Goal: Task Accomplishment & Management: Manage account settings

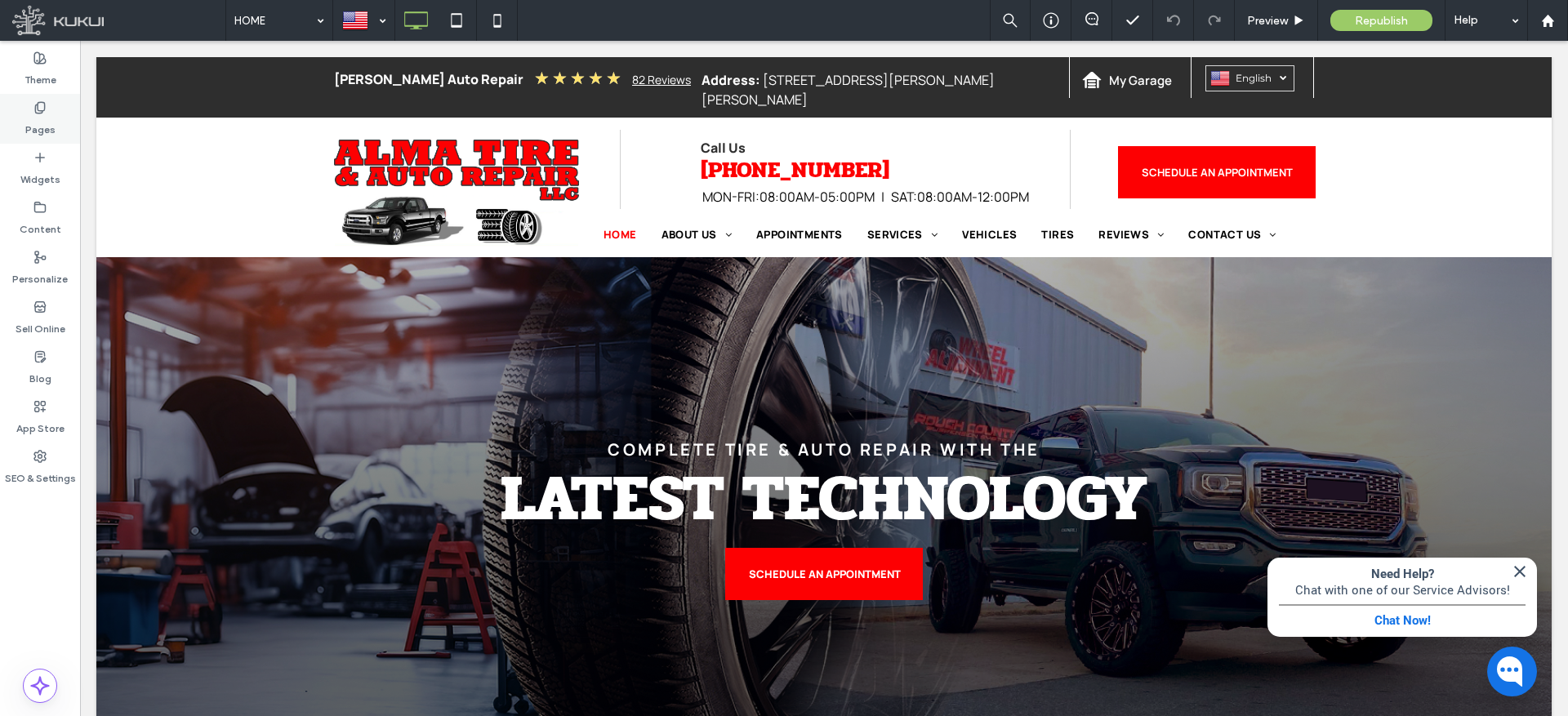
click at [41, 118] on label "Pages" at bounding box center [40, 125] width 30 height 23
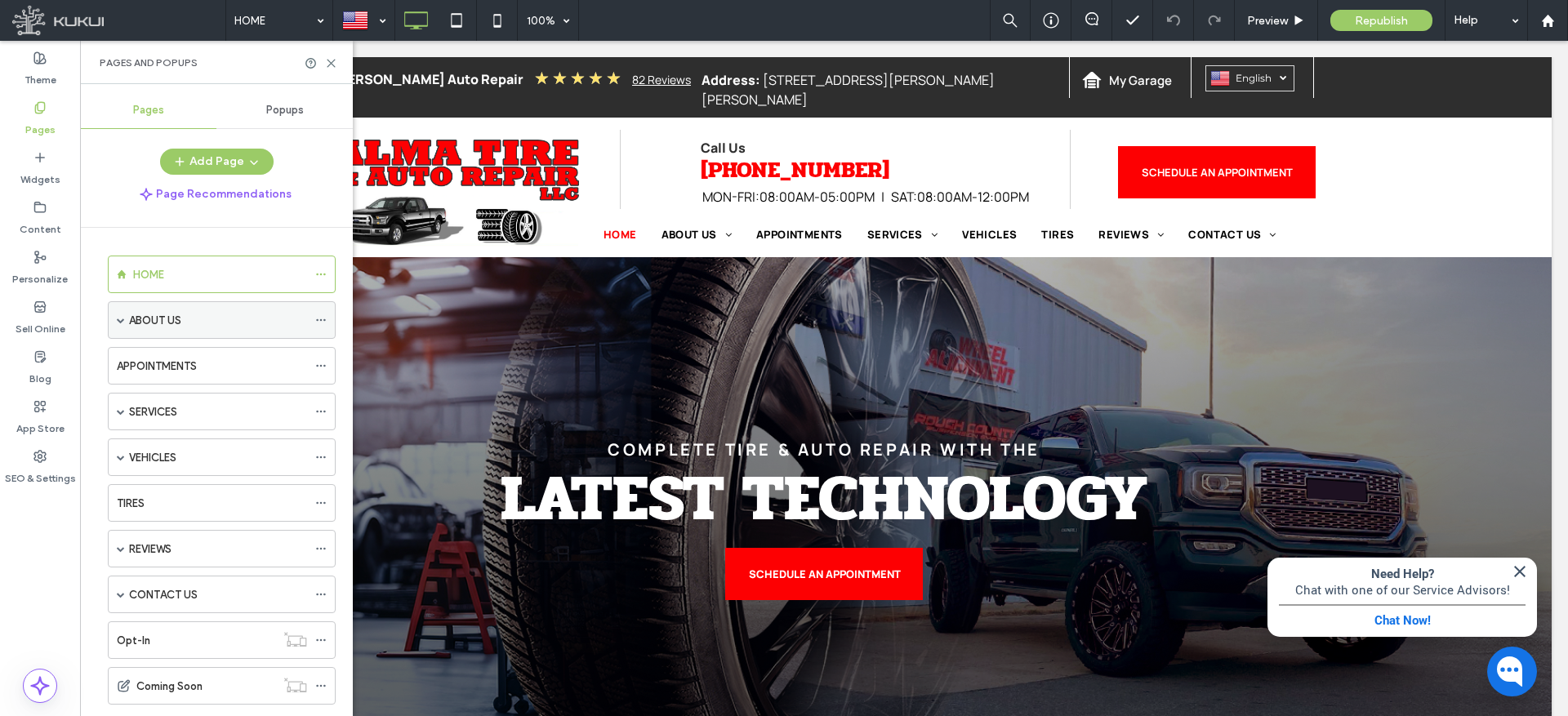
click at [142, 319] on label "ABOUT US" at bounding box center [155, 320] width 53 height 28
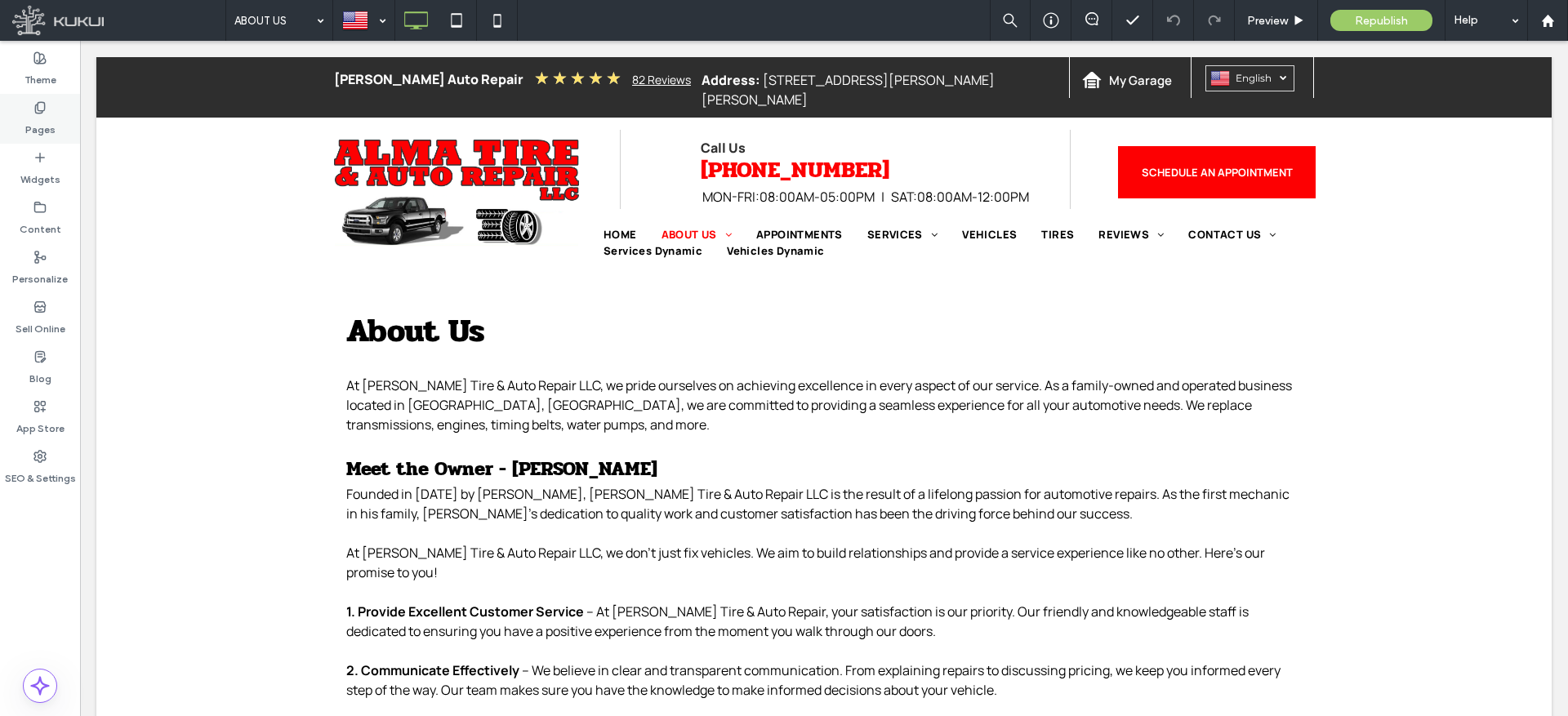
click at [38, 125] on label "Pages" at bounding box center [40, 125] width 30 height 23
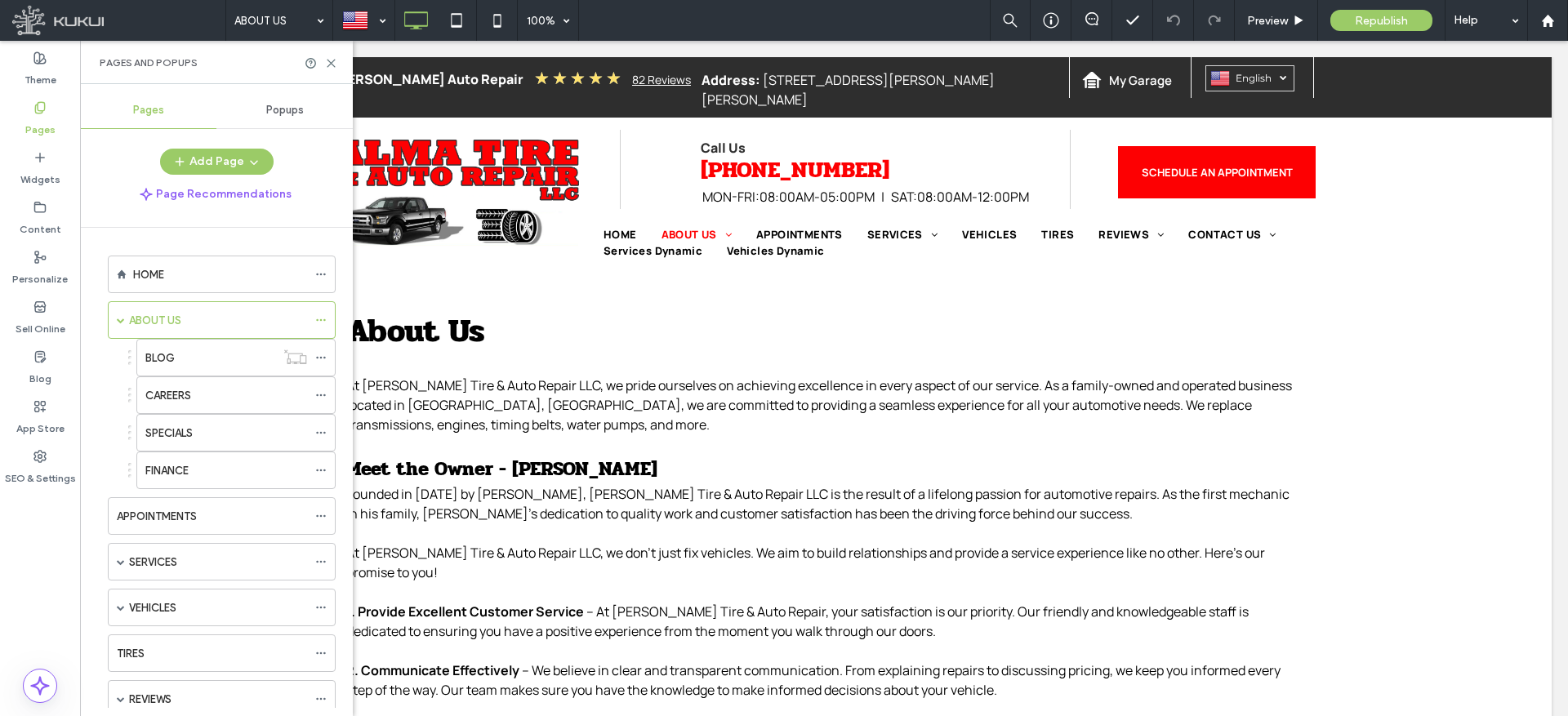
scroll to position [279, 0]
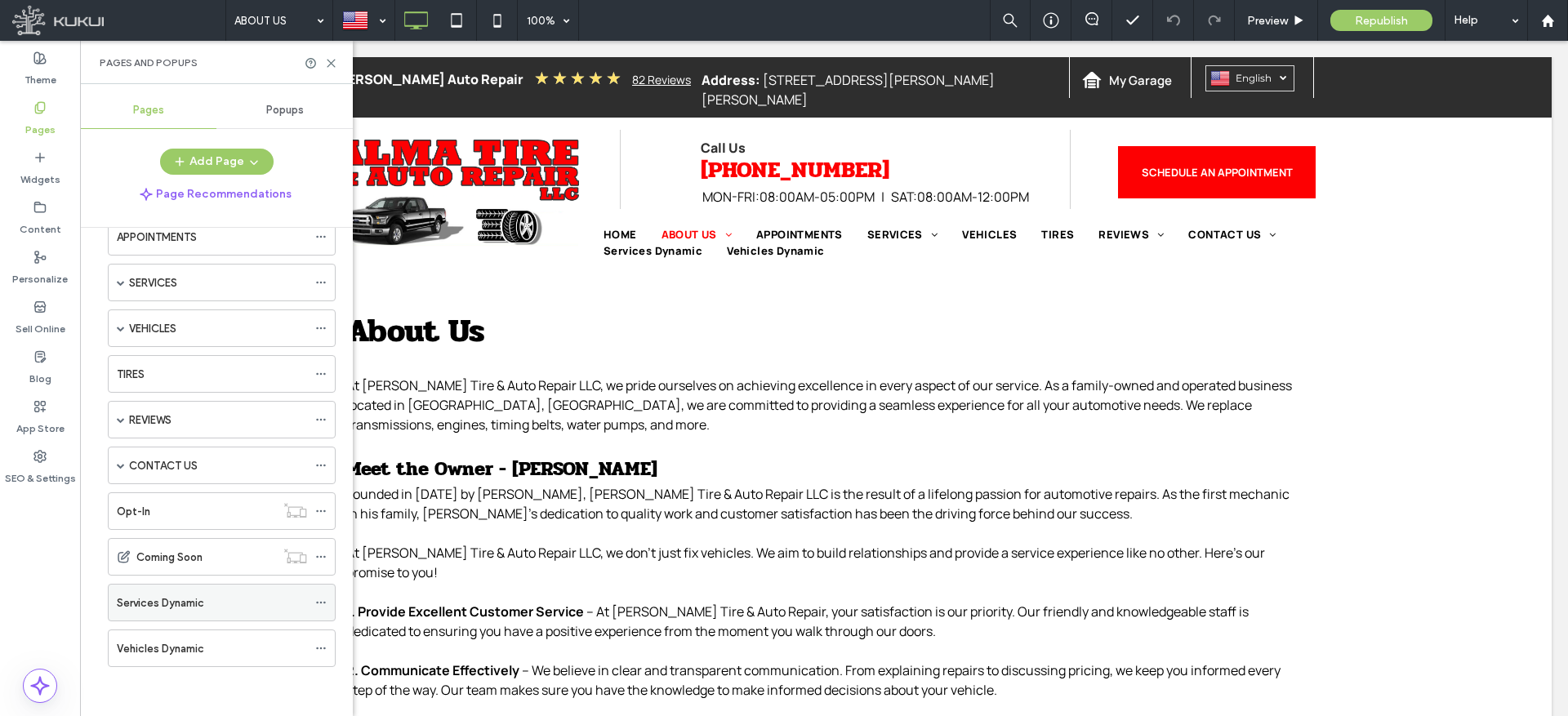
click at [319, 604] on icon at bounding box center [321, 603] width 12 height 12
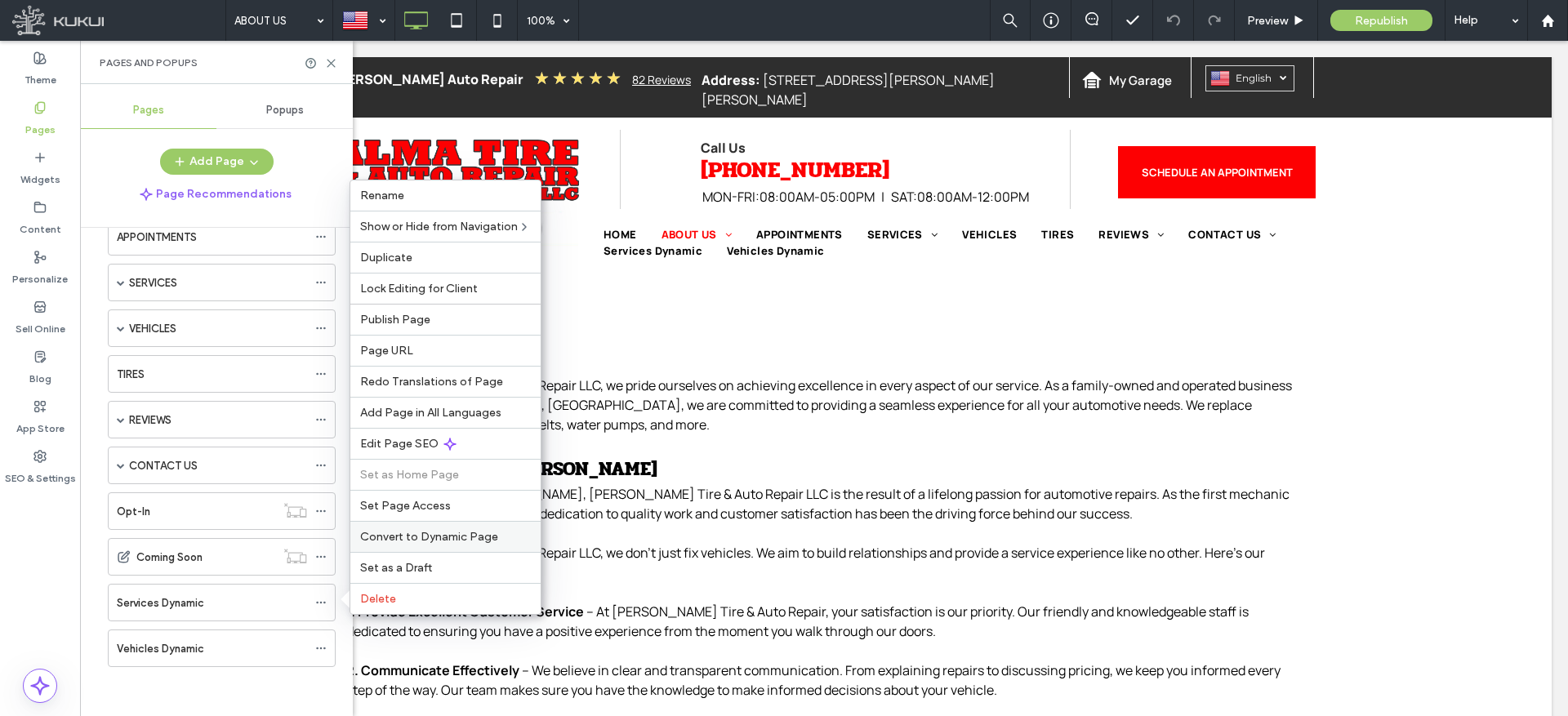
click at [426, 537] on span "Convert to Dynamic Page" at bounding box center [429, 537] width 138 height 14
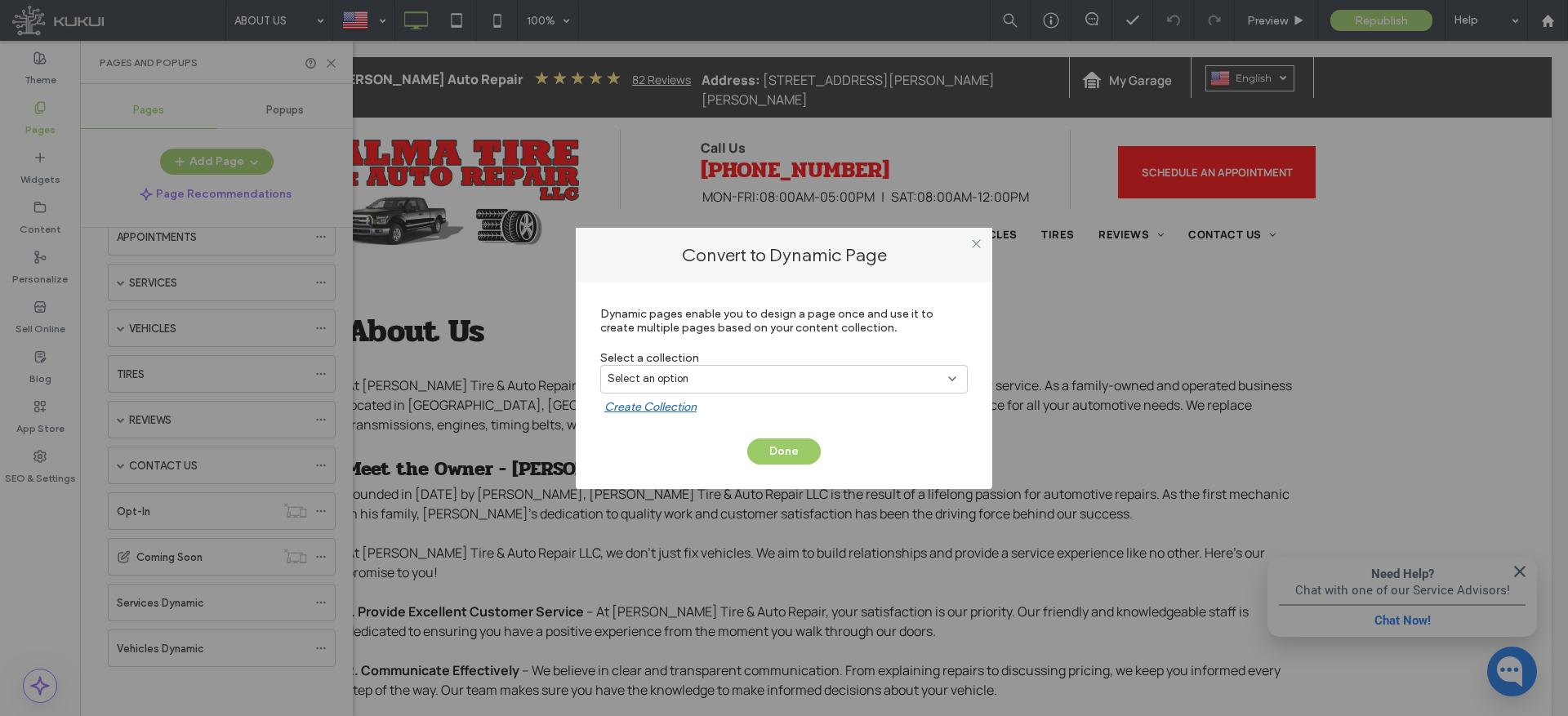
click at [690, 379] on div "Select an option" at bounding box center [774, 379] width 333 height 17
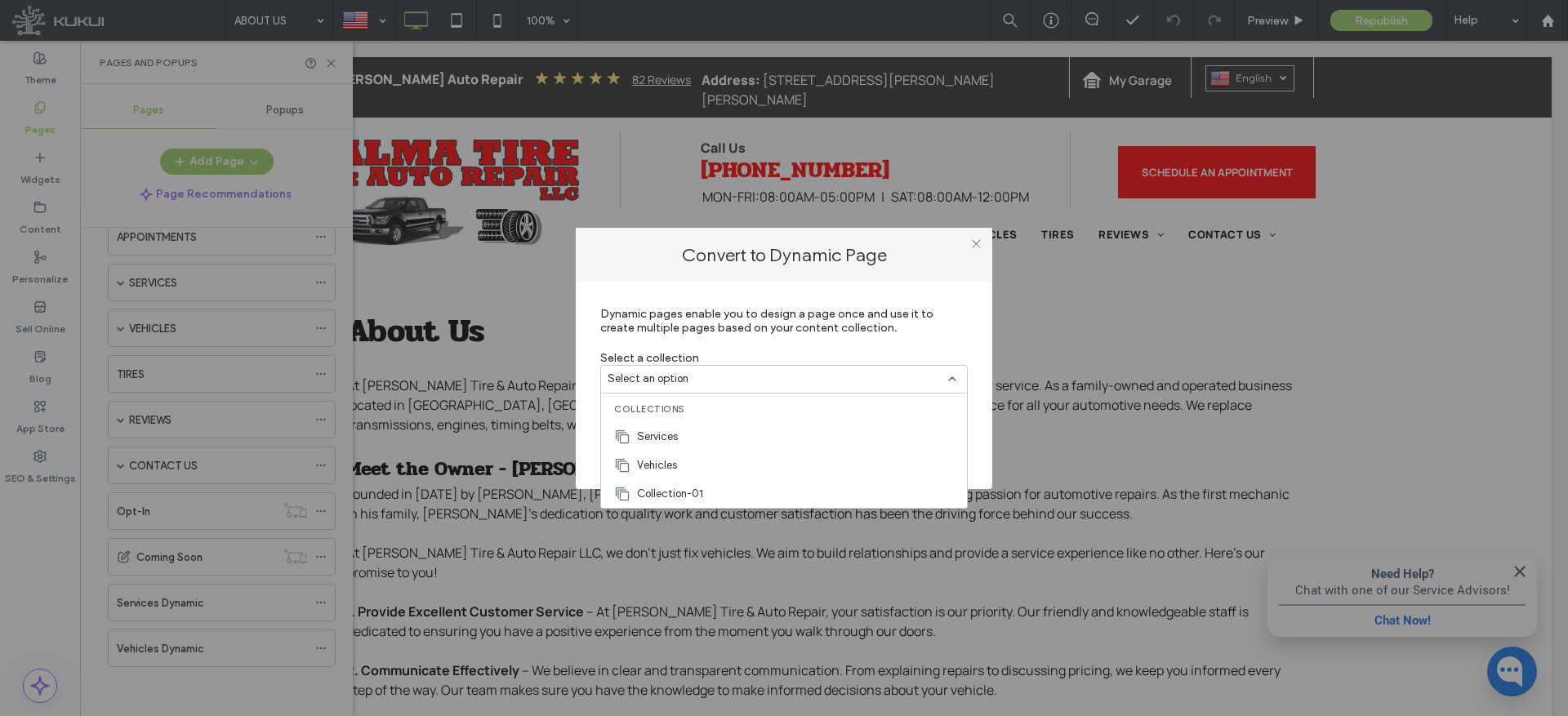
click at [685, 428] on div "Services" at bounding box center [784, 437] width 366 height 28
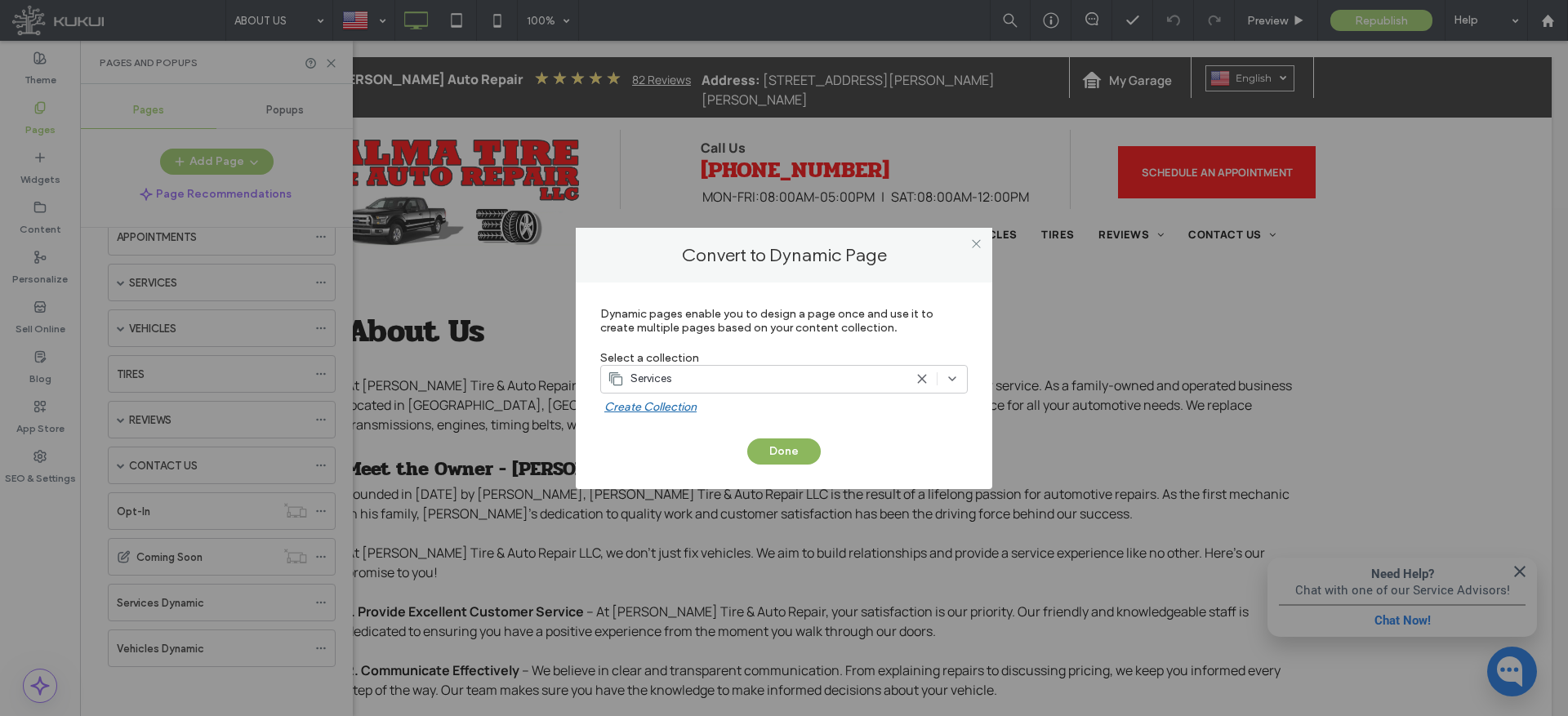
click at [772, 439] on button "Done" at bounding box center [784, 451] width 73 height 26
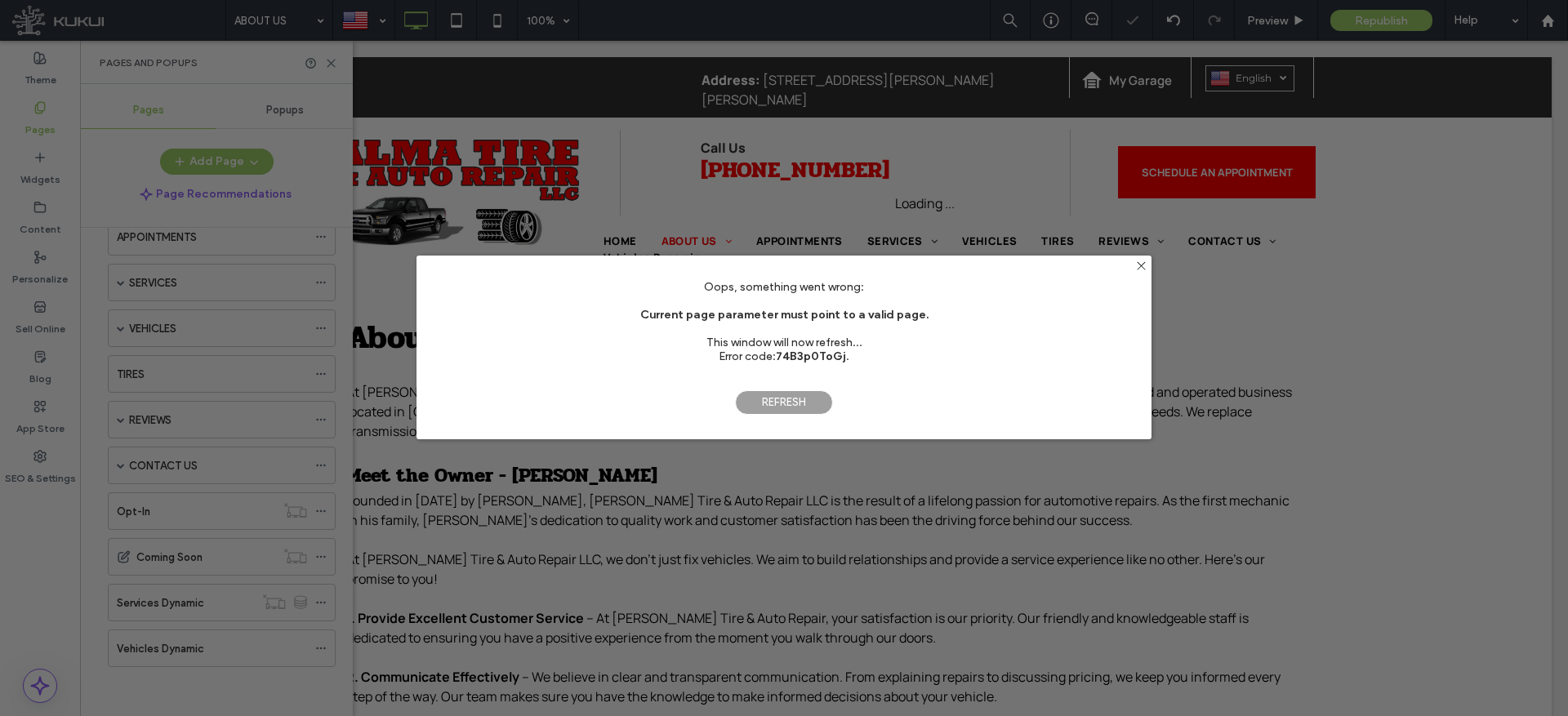
scroll to position [0, 0]
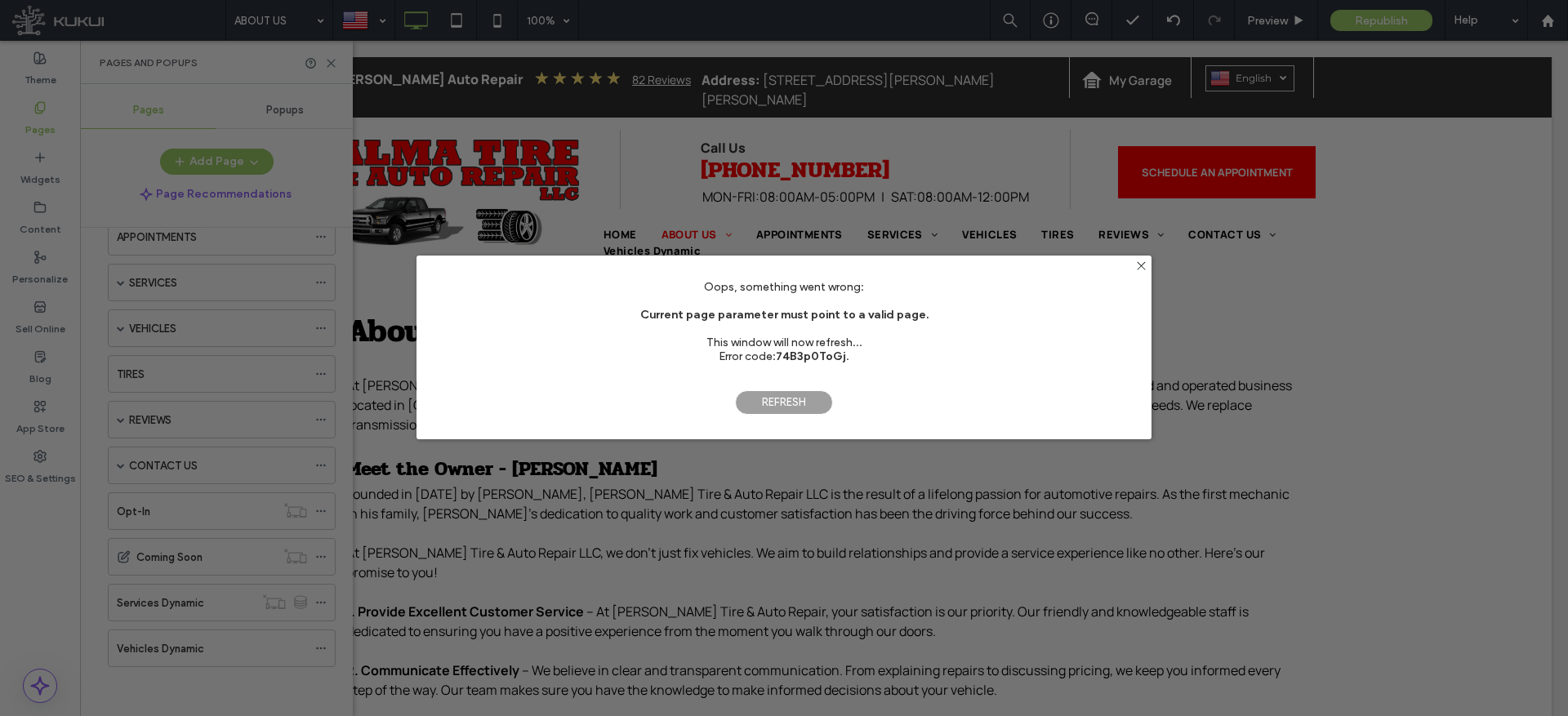
click at [793, 401] on span "Refresh" at bounding box center [784, 402] width 98 height 24
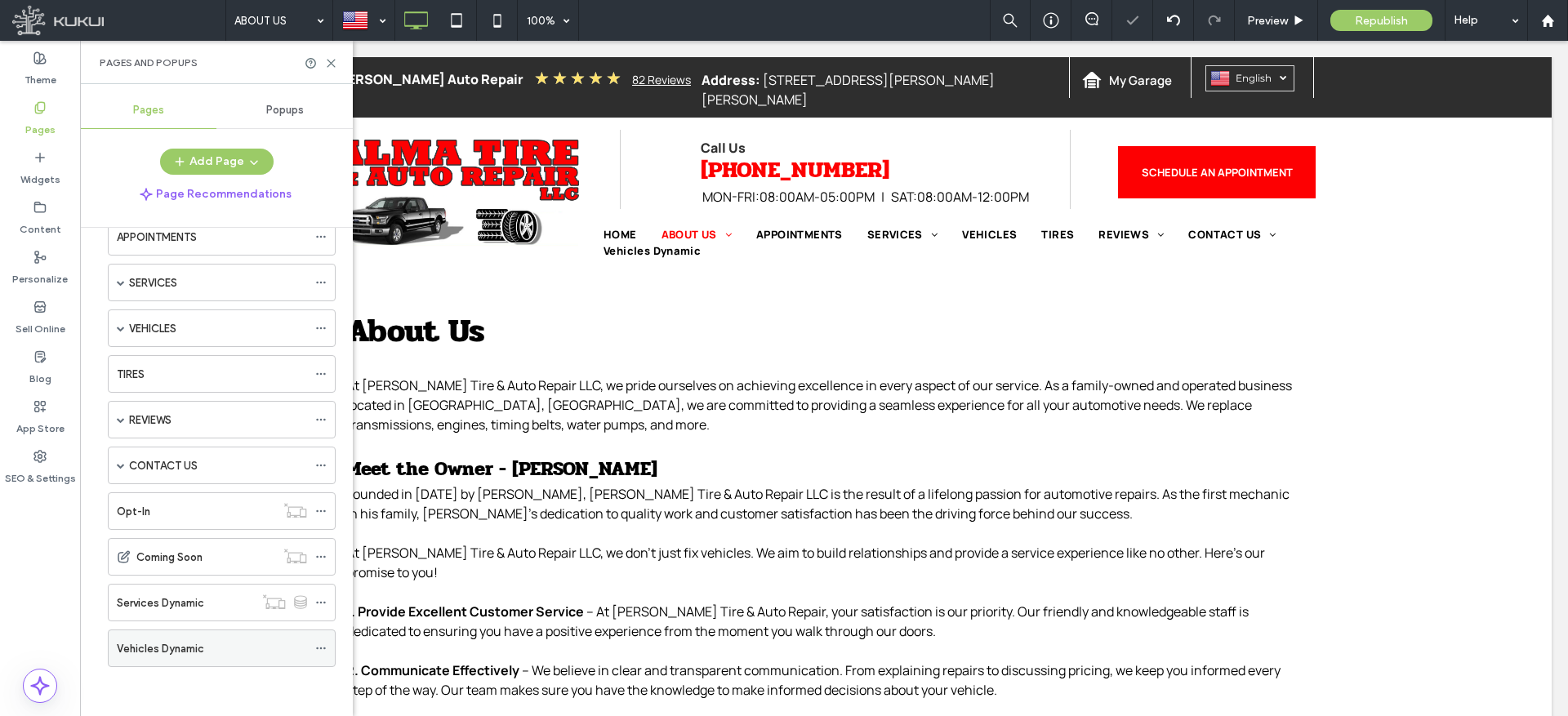
click at [318, 643] on icon at bounding box center [321, 648] width 12 height 12
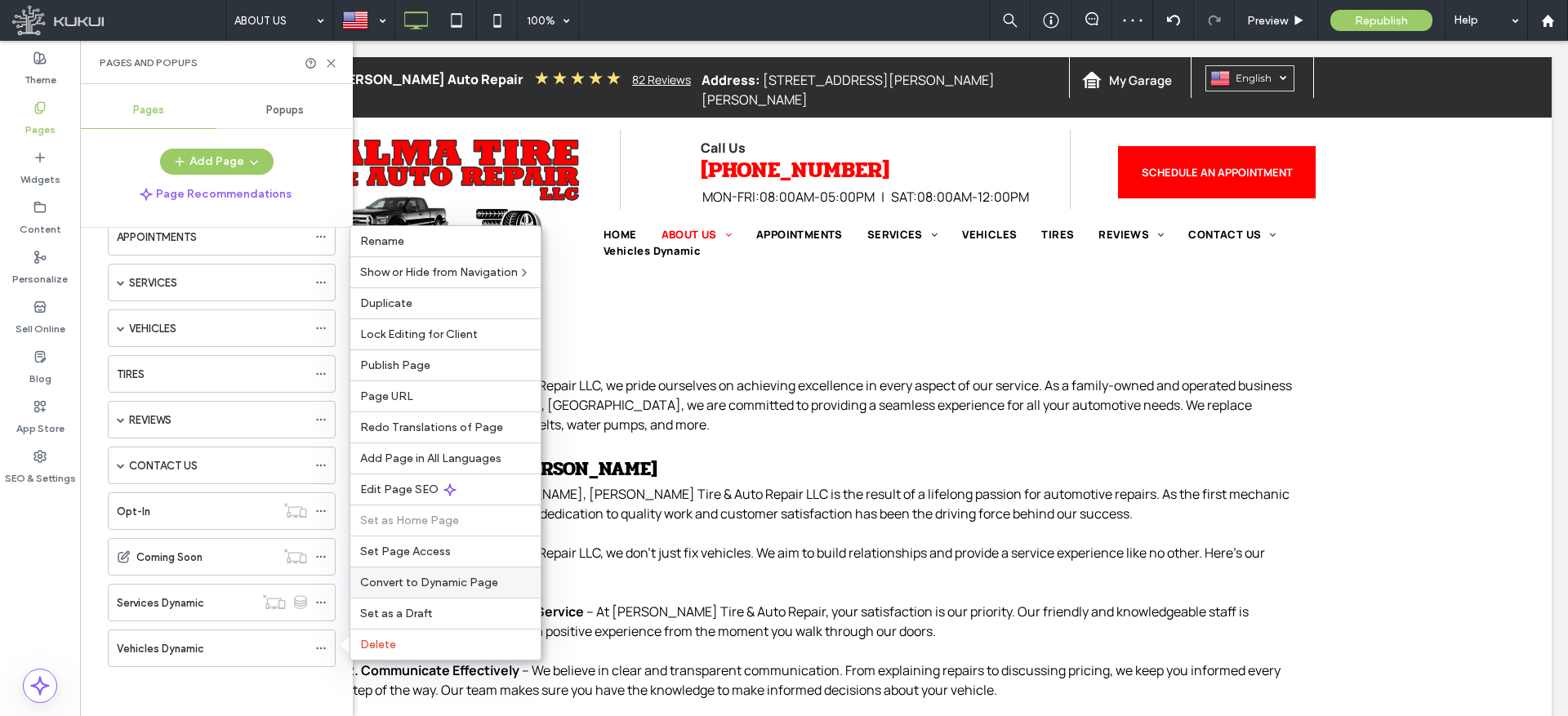
click at [428, 579] on span "Convert to Dynamic Page" at bounding box center [429, 583] width 138 height 14
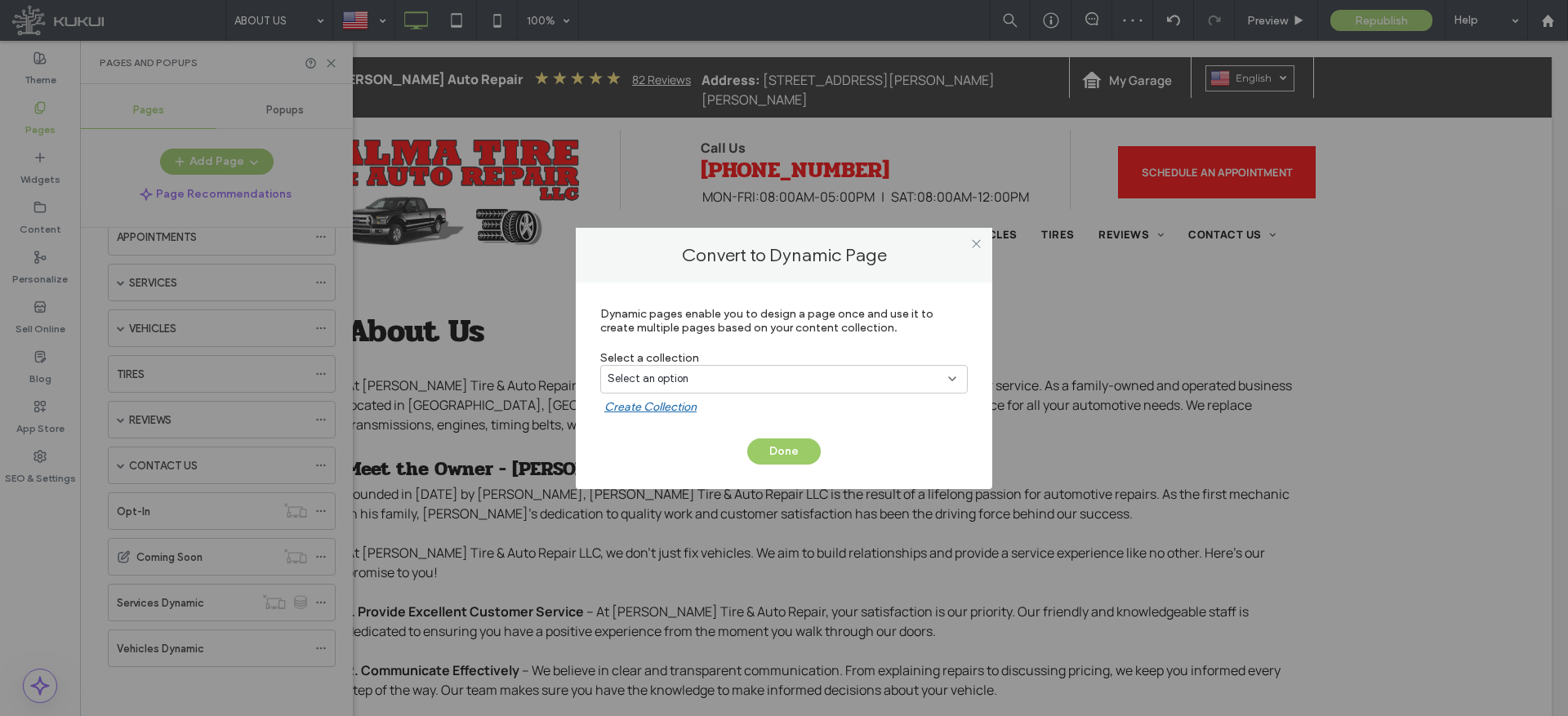
click at [664, 374] on span "Select an option" at bounding box center [648, 379] width 81 height 17
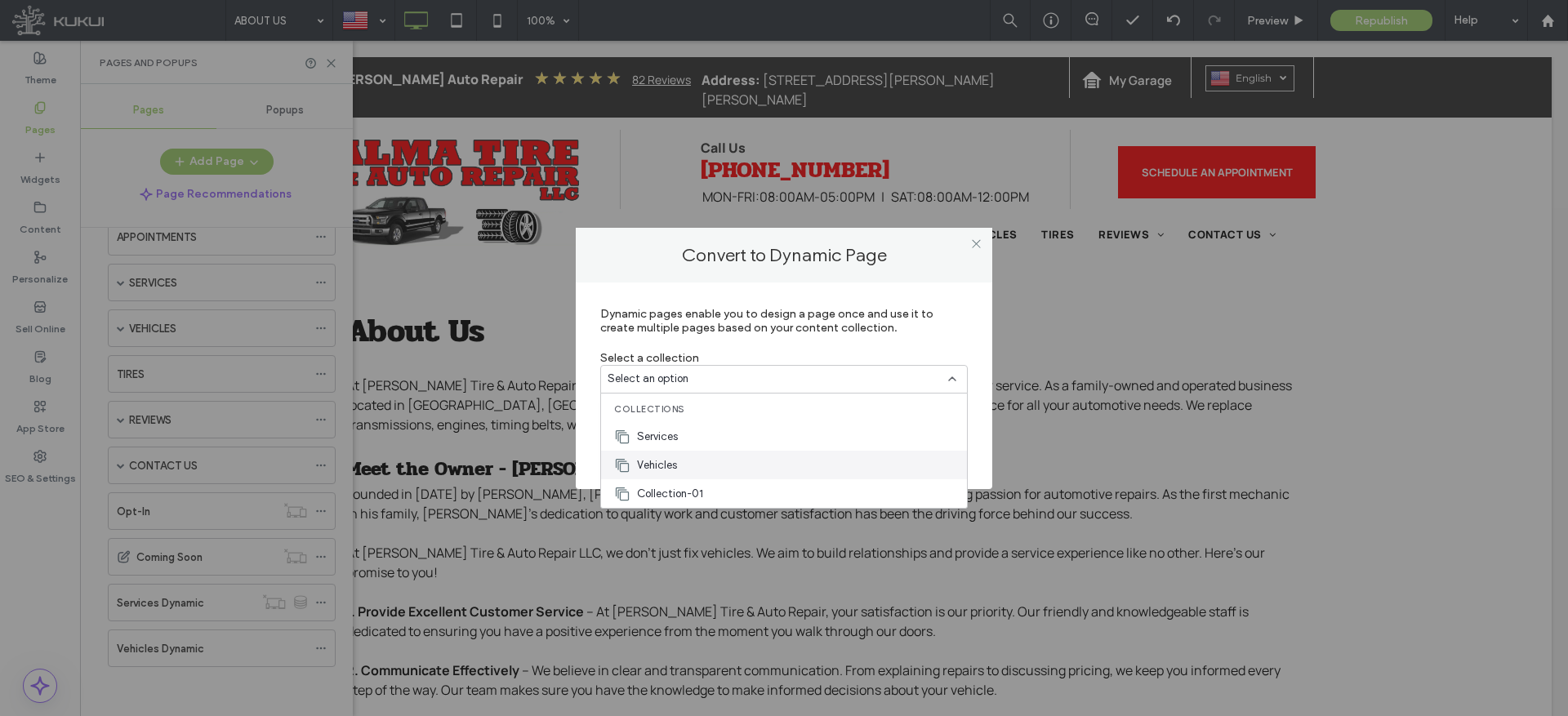
click at [664, 464] on span "Vehicles" at bounding box center [657, 466] width 40 height 17
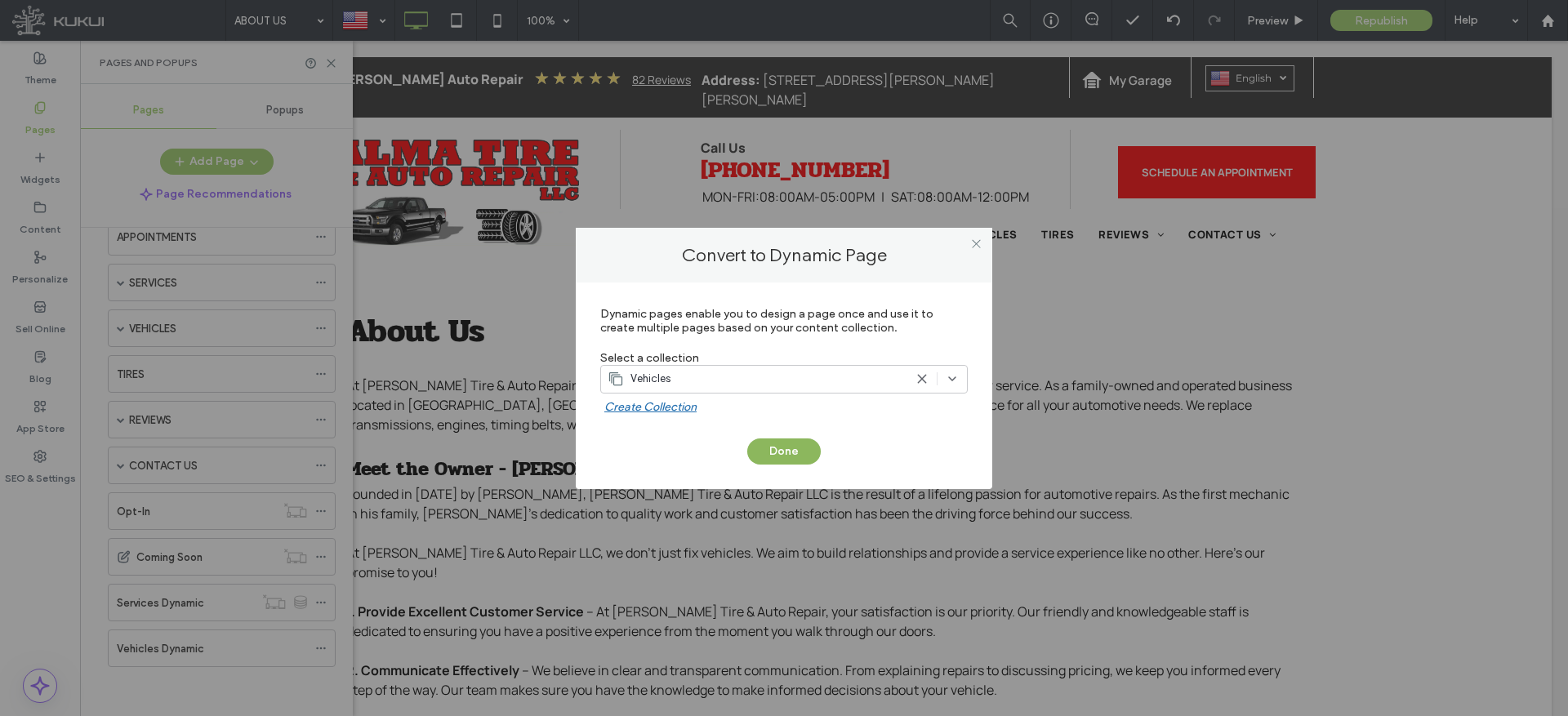
click at [772, 452] on button "Done" at bounding box center [784, 451] width 73 height 26
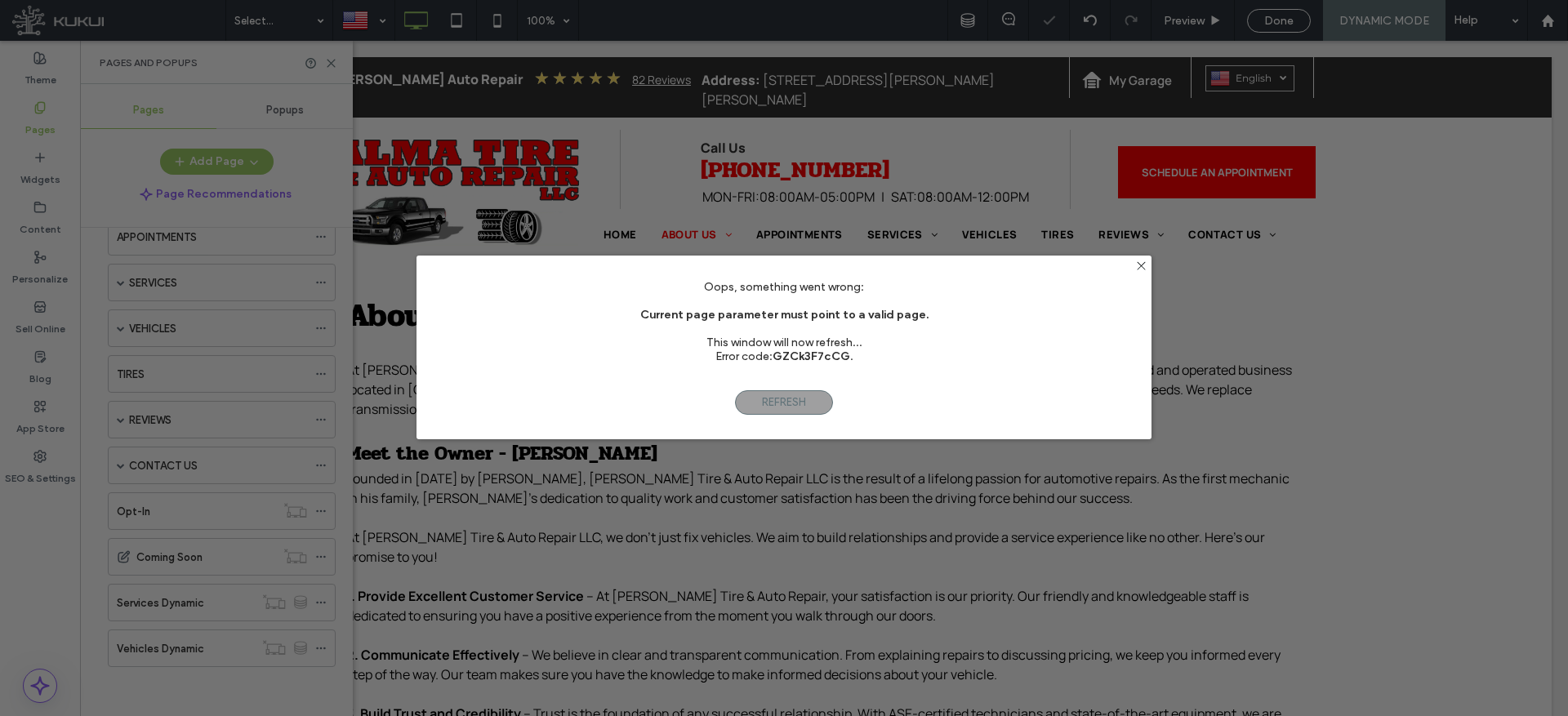
scroll to position [129, 0]
click at [774, 403] on span "Refresh" at bounding box center [784, 402] width 98 height 24
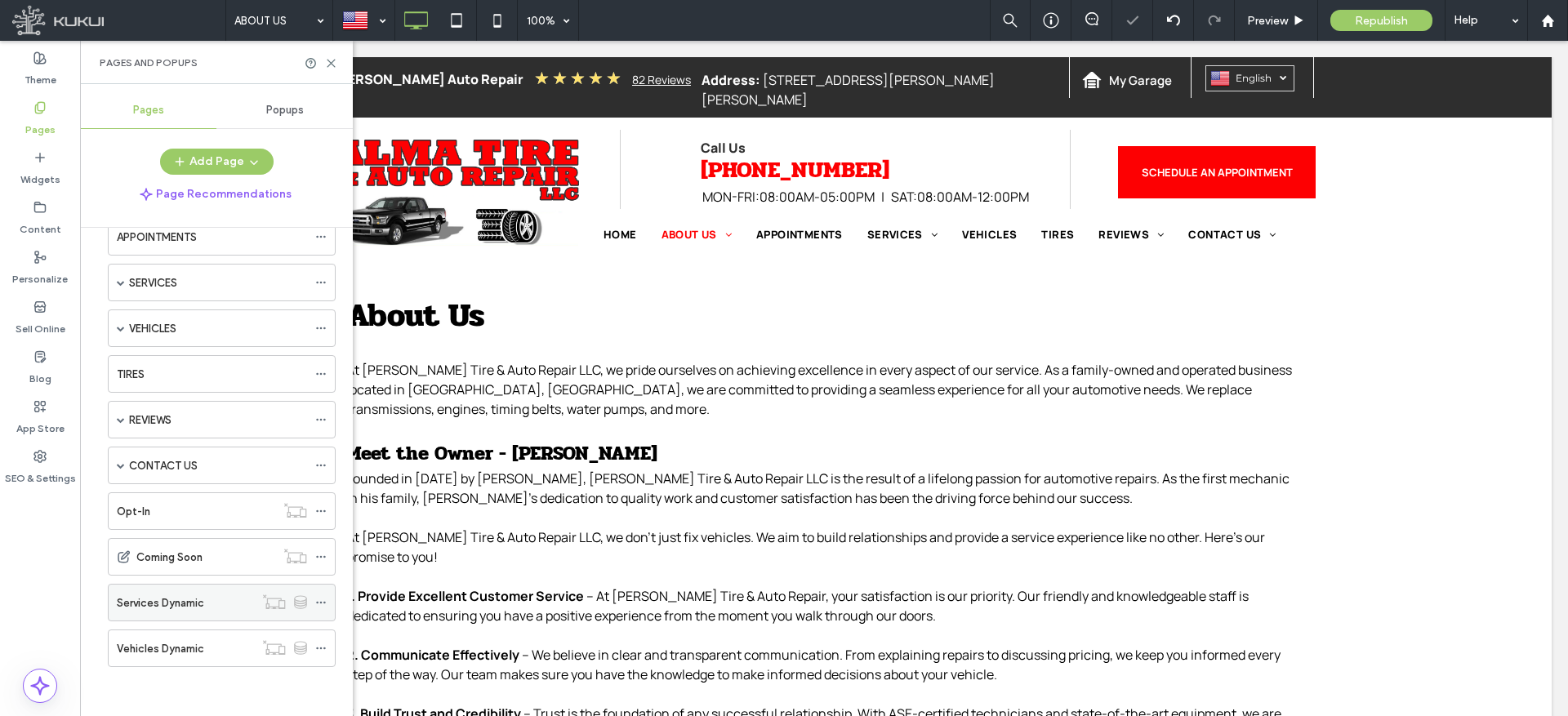
scroll to position [0, 0]
click at [198, 593] on label "Services Dynamic" at bounding box center [160, 603] width 88 height 28
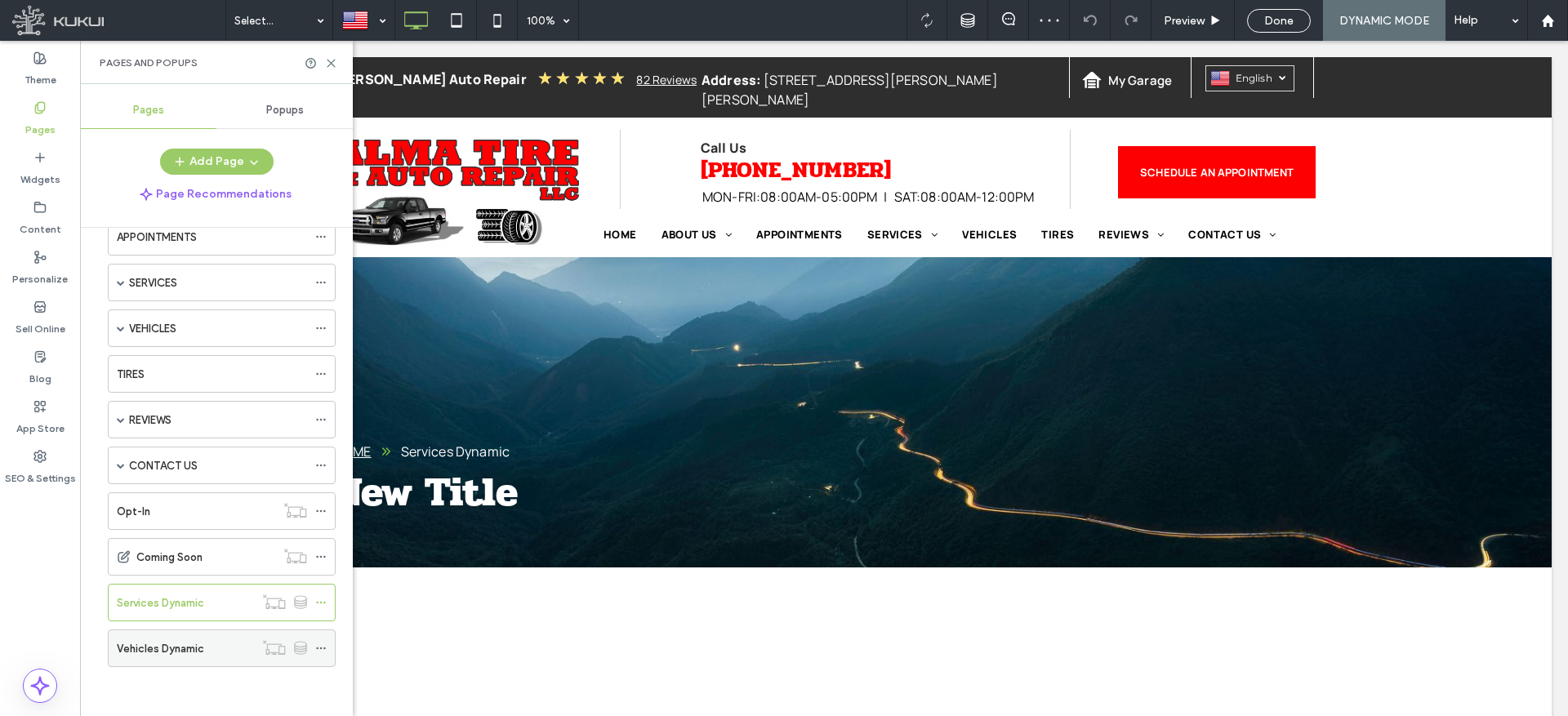
click at [231, 640] on div "Vehicles Dynamic" at bounding box center [185, 648] width 138 height 18
click at [229, 598] on div at bounding box center [784, 358] width 1568 height 716
click at [317, 600] on icon at bounding box center [321, 603] width 12 height 12
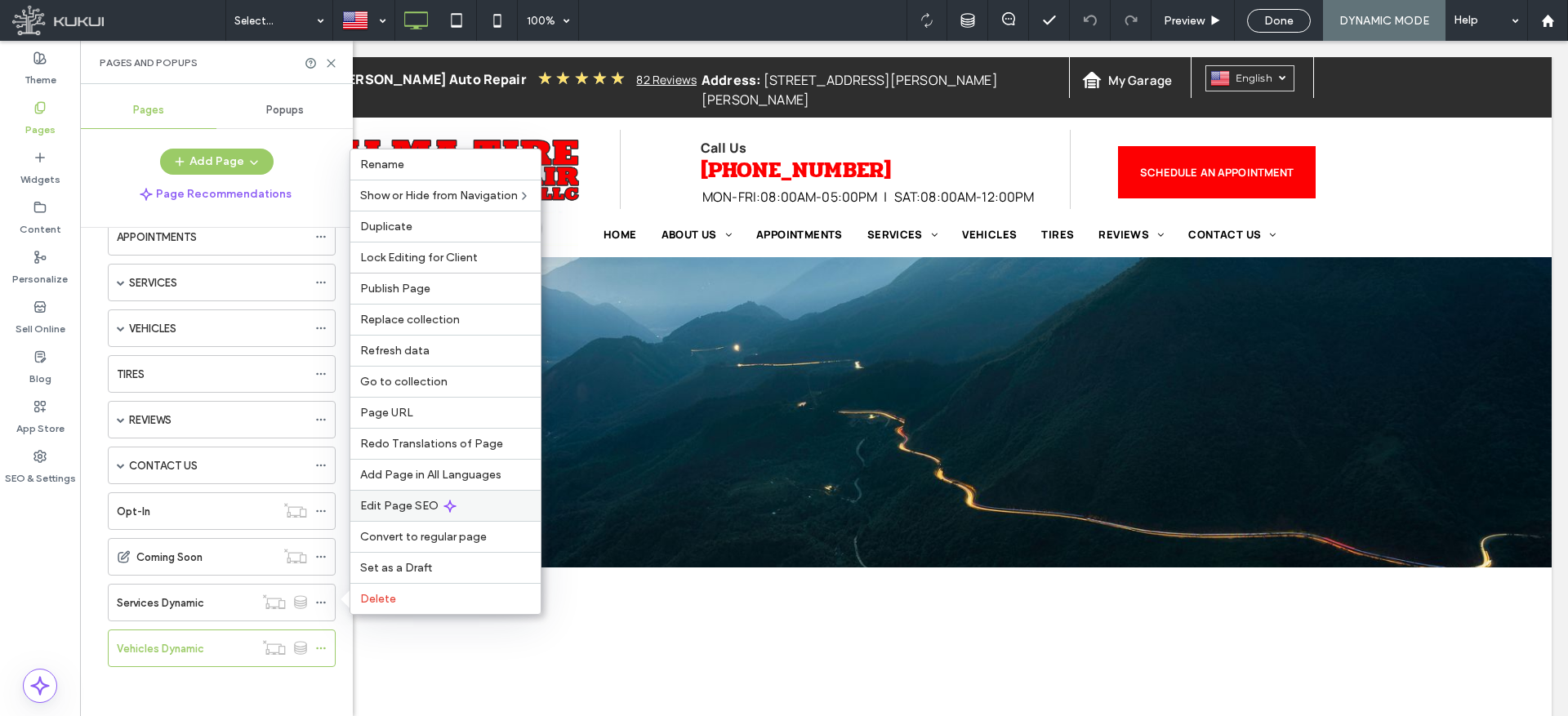
click at [415, 503] on span "Edit Page SEO" at bounding box center [399, 506] width 78 height 14
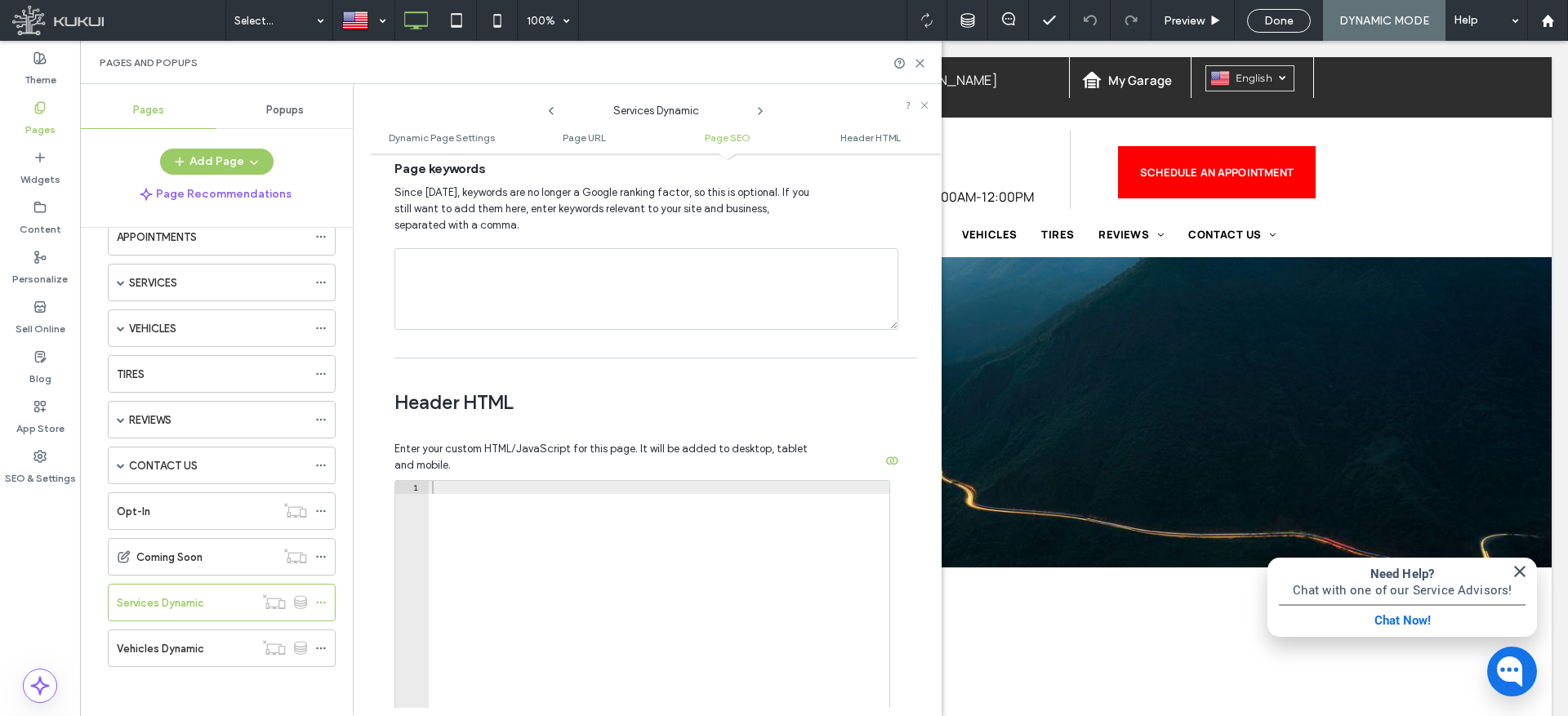
scroll to position [1424, 0]
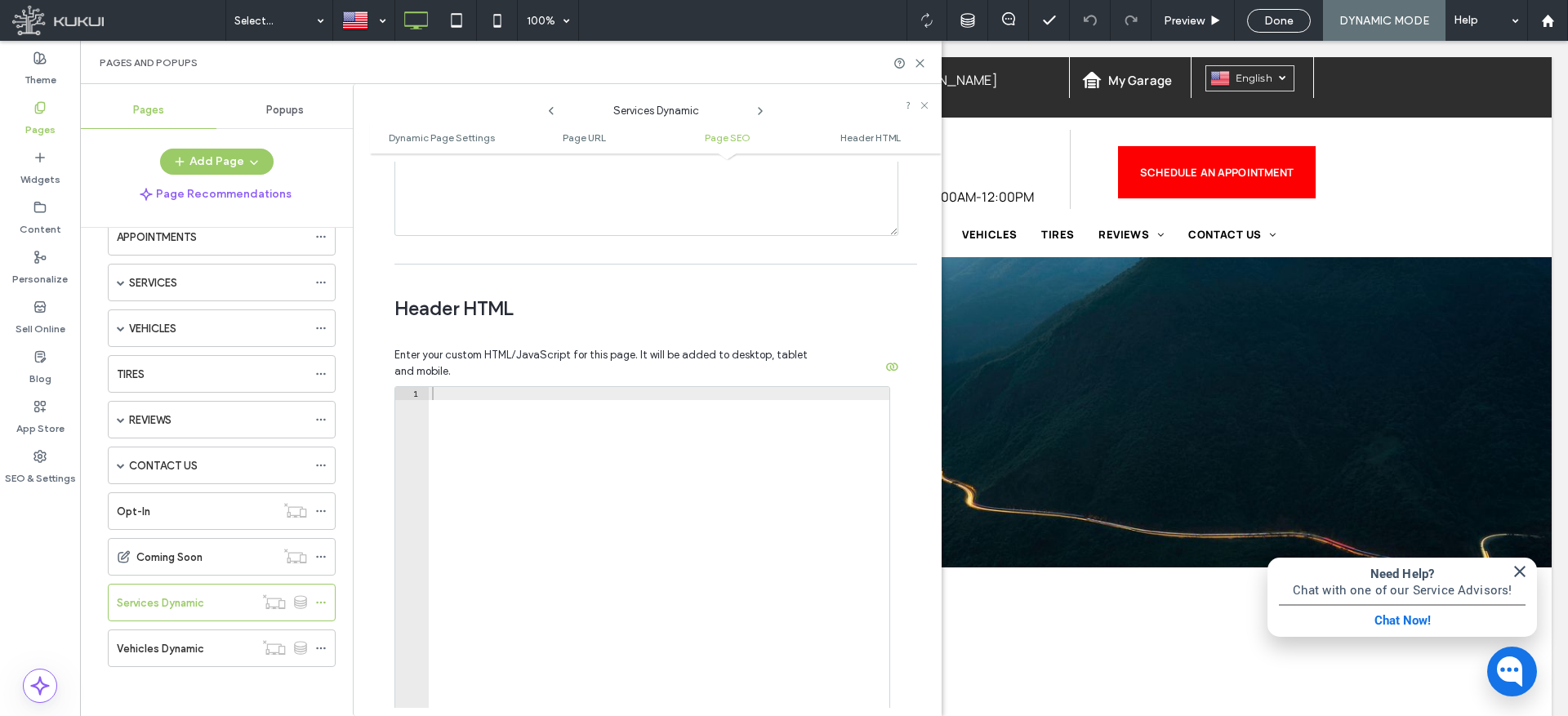
click at [549, 400] on div at bounding box center [659, 562] width 461 height 351
paste textarea "**********"
type textarea "**********"
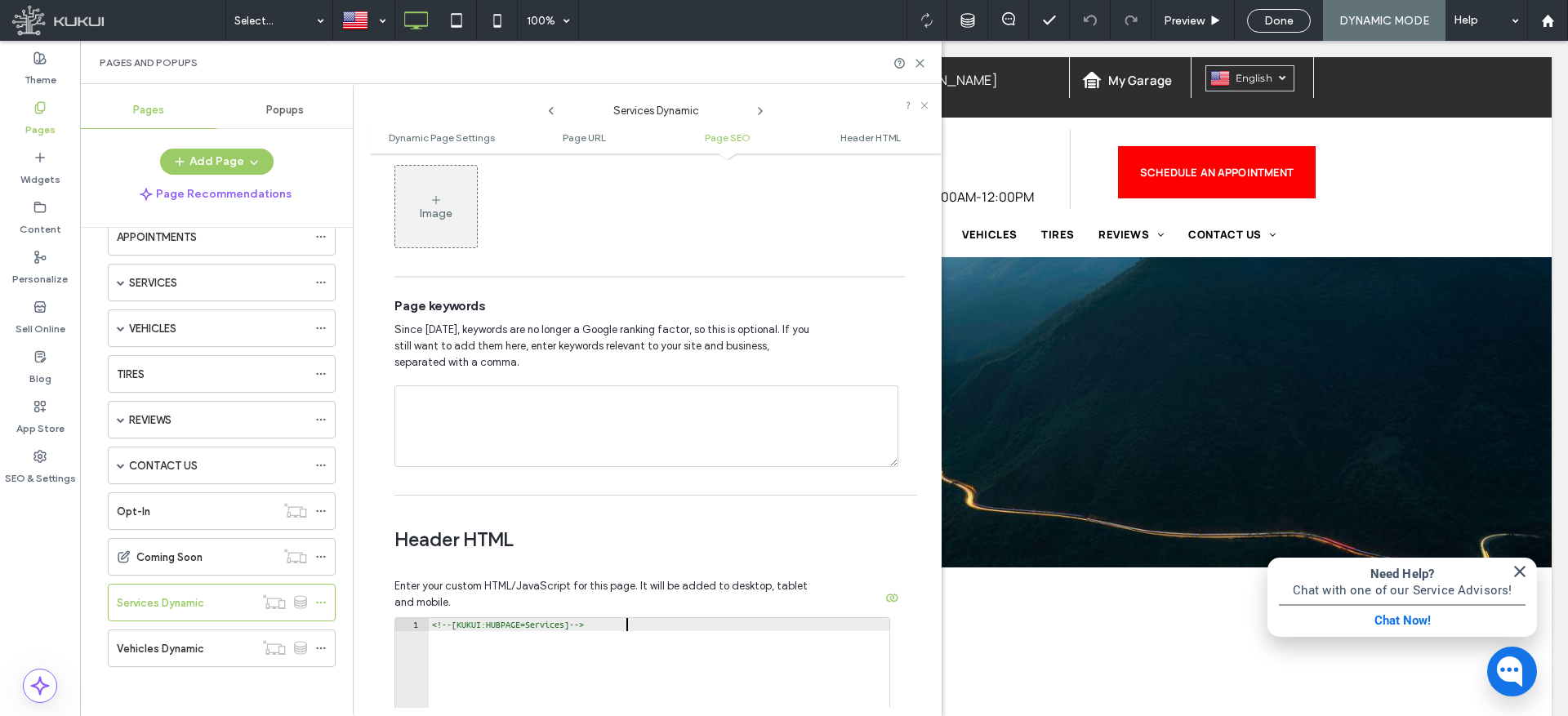
scroll to position [1203, 0]
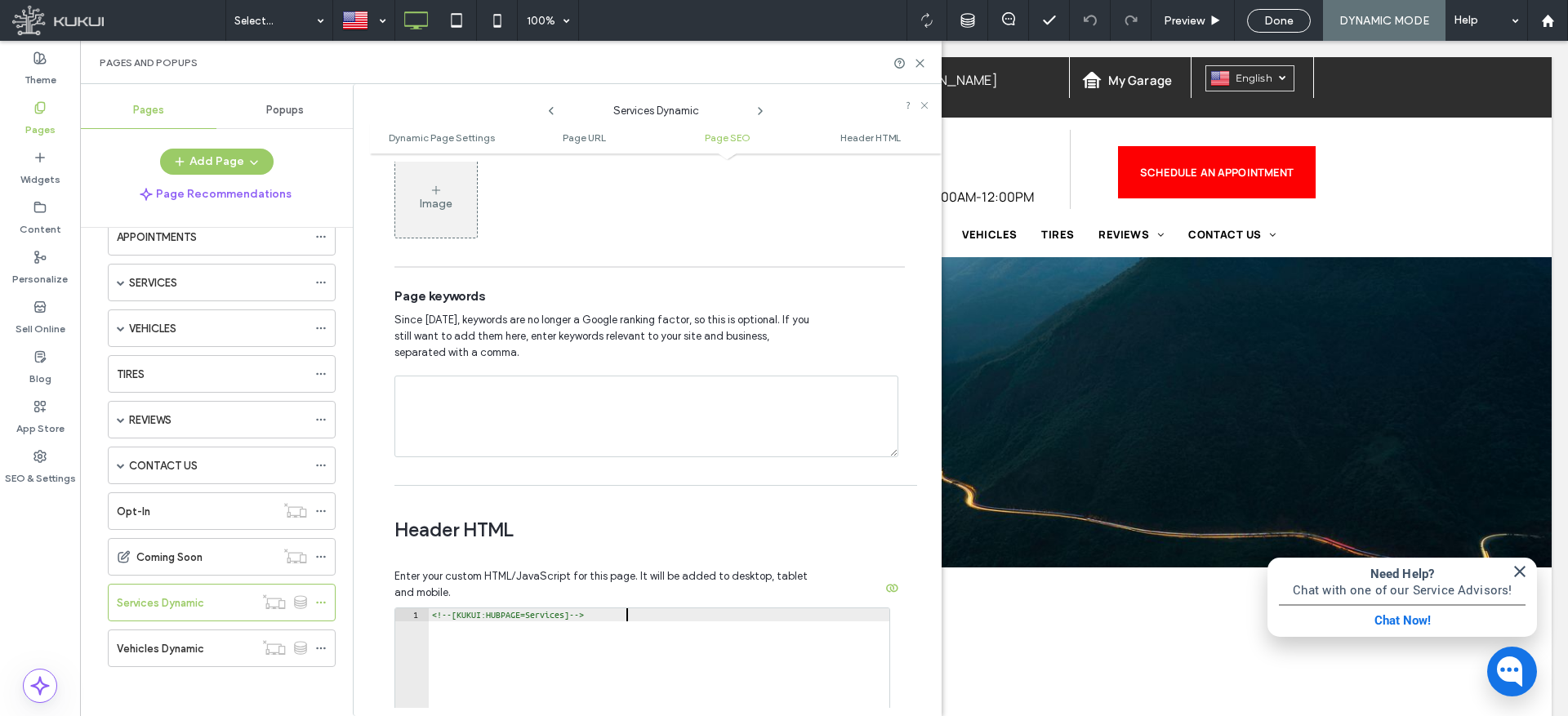
click at [321, 274] on span at bounding box center [321, 282] width 12 height 24
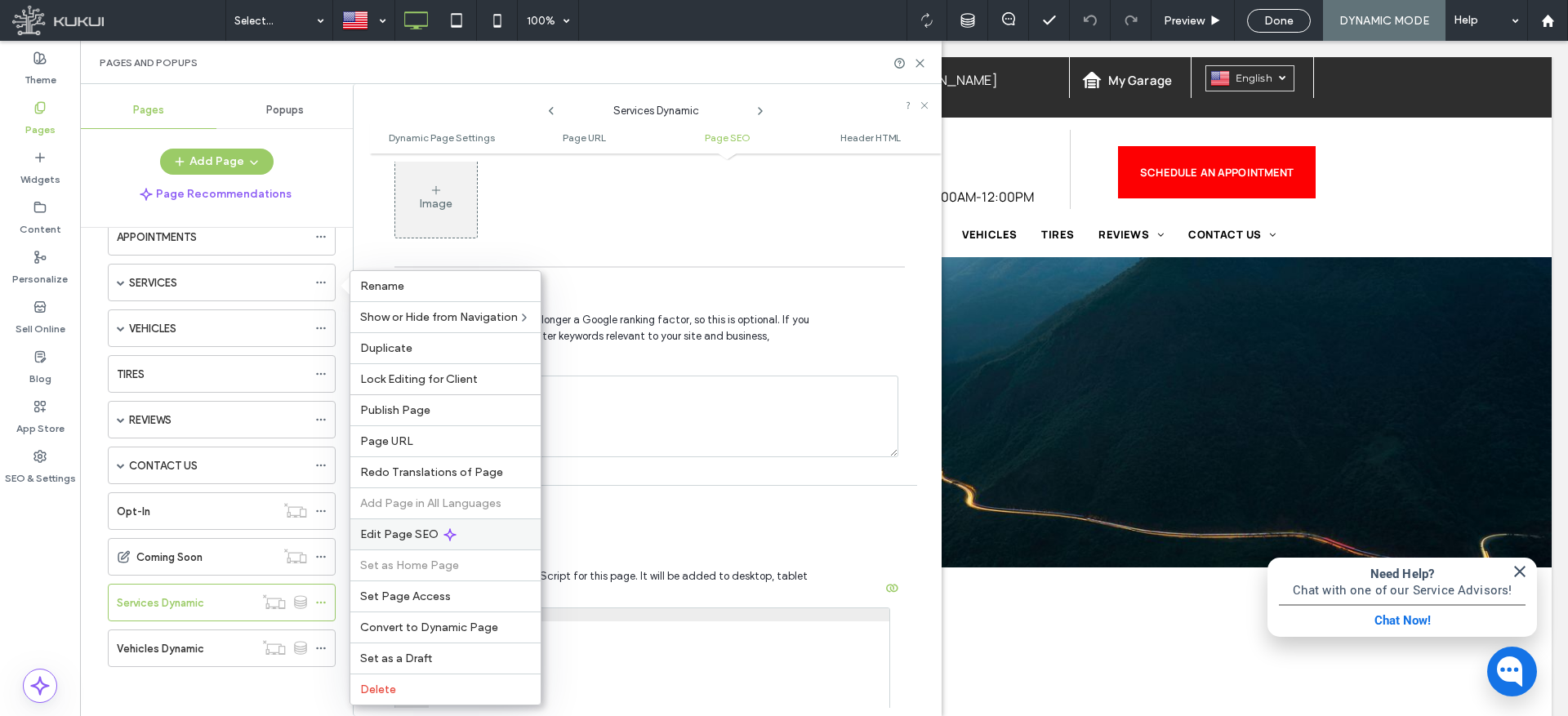
click at [408, 531] on span "Edit Page SEO" at bounding box center [399, 534] width 78 height 14
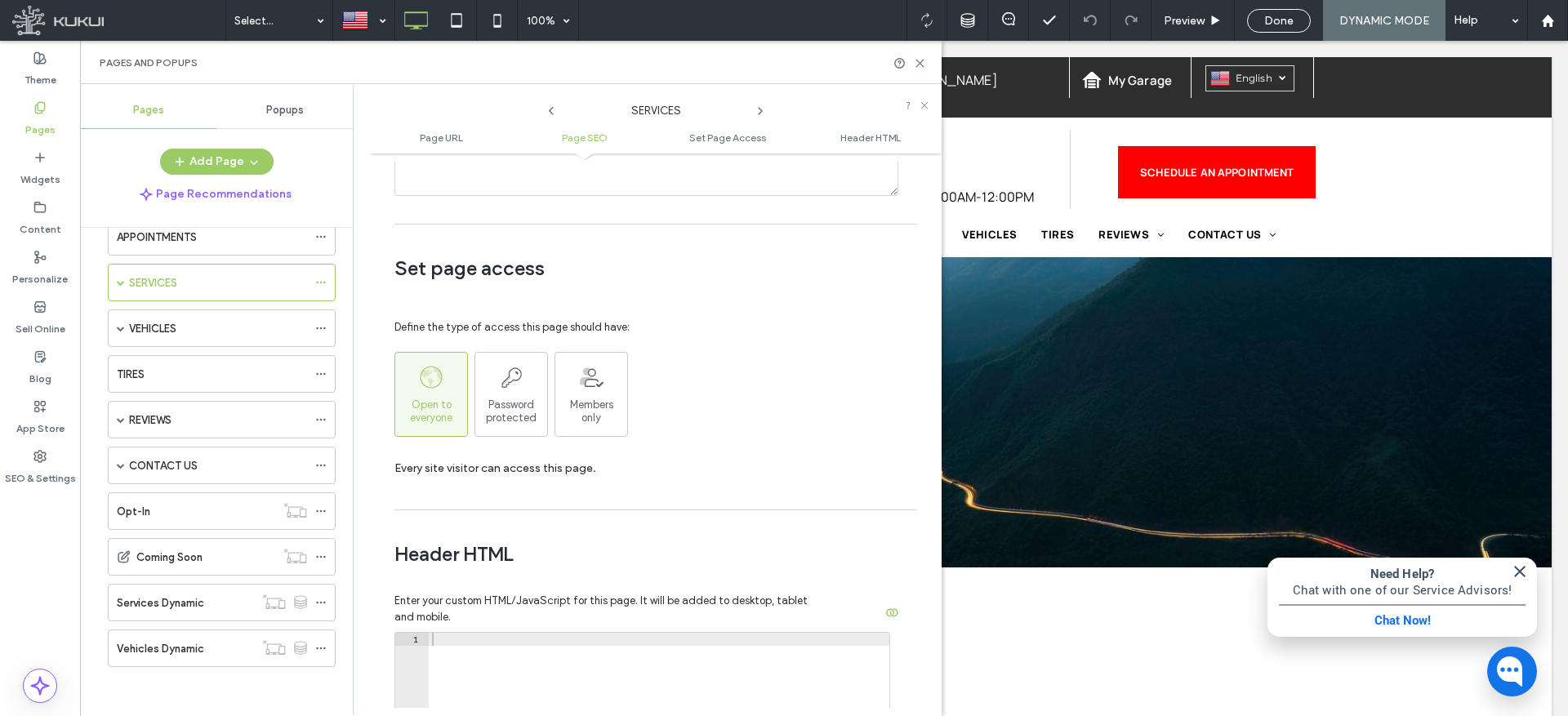
scroll to position [1379, 0]
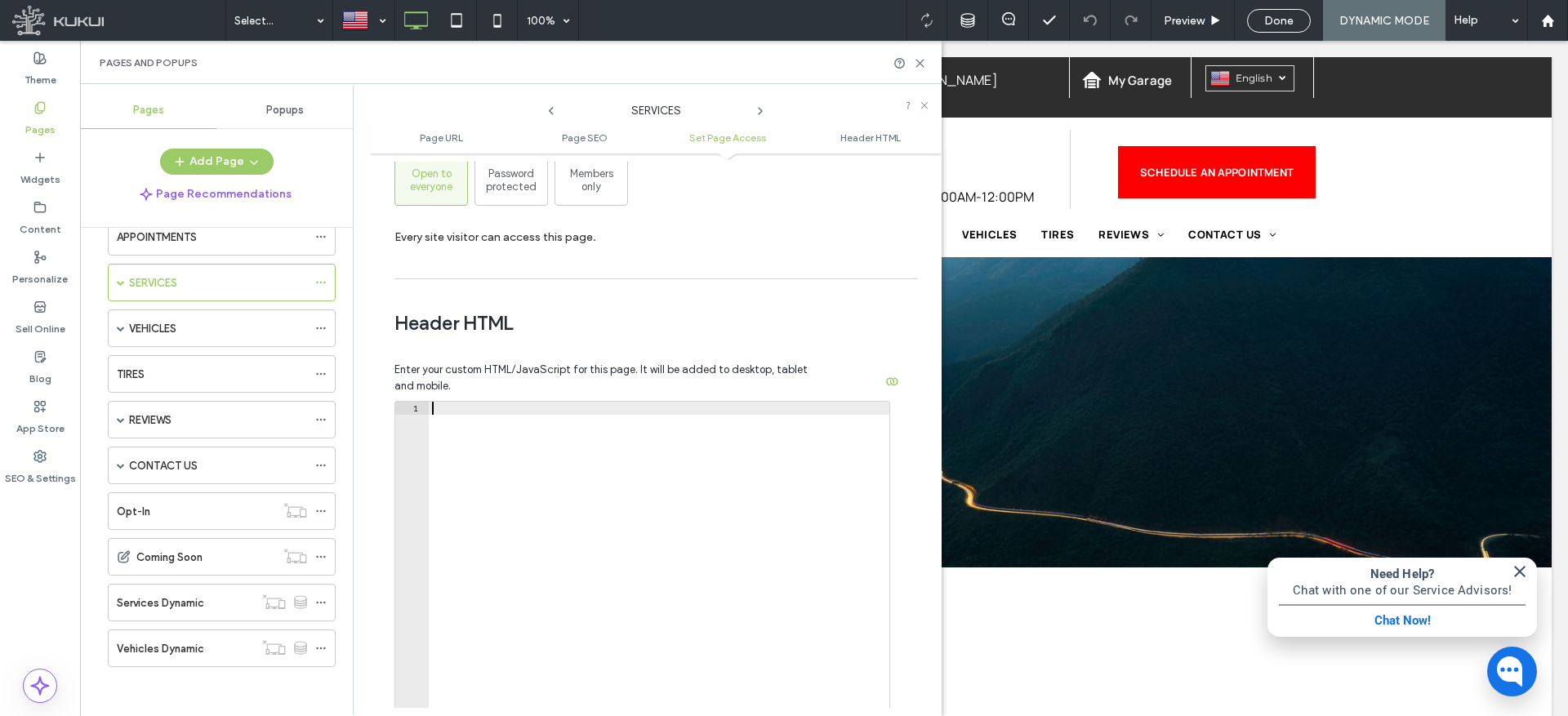
click at [534, 416] on div at bounding box center [659, 577] width 461 height 351
paste textarea "**********"
type textarea "**********"
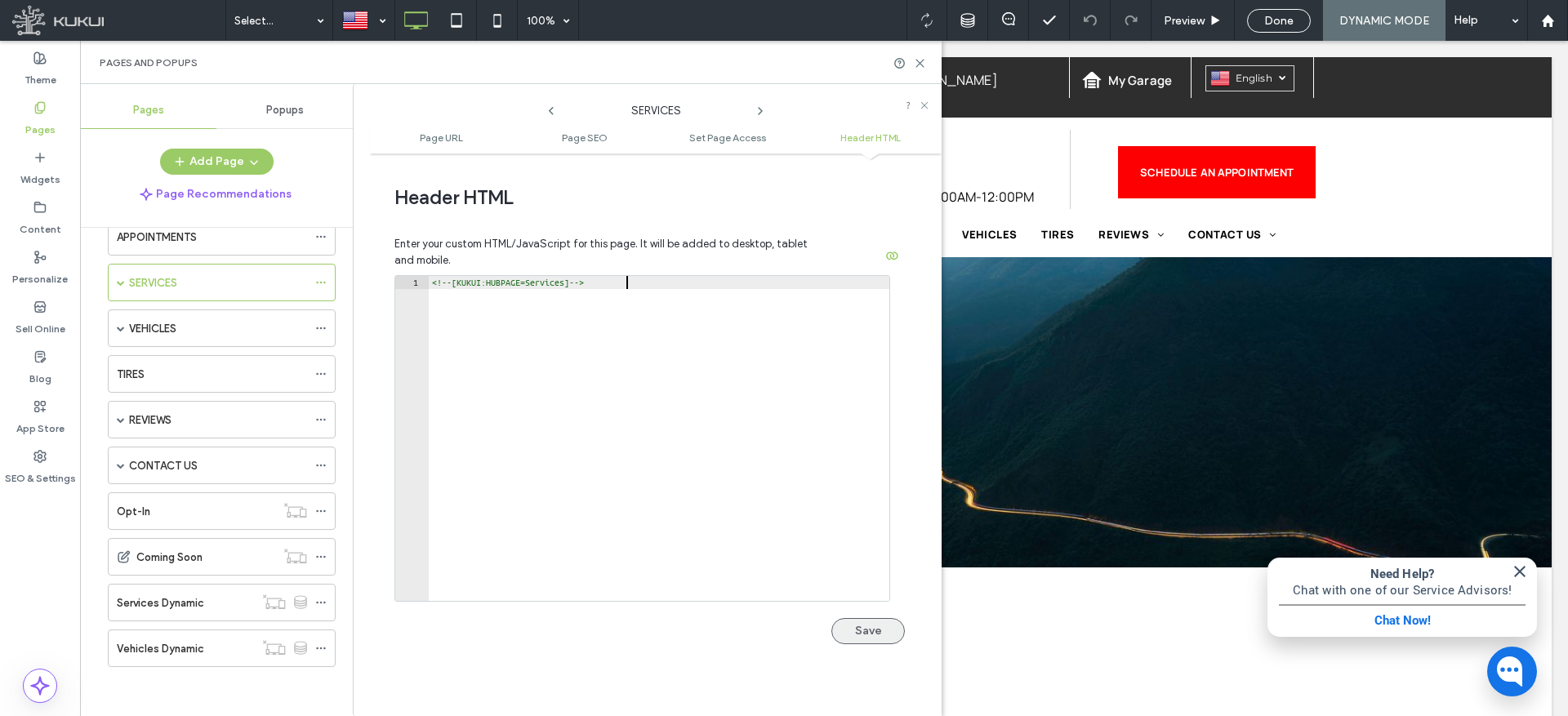
click at [878, 632] on button "Save" at bounding box center [869, 631] width 73 height 26
click at [378, 18] on div at bounding box center [364, 20] width 60 height 39
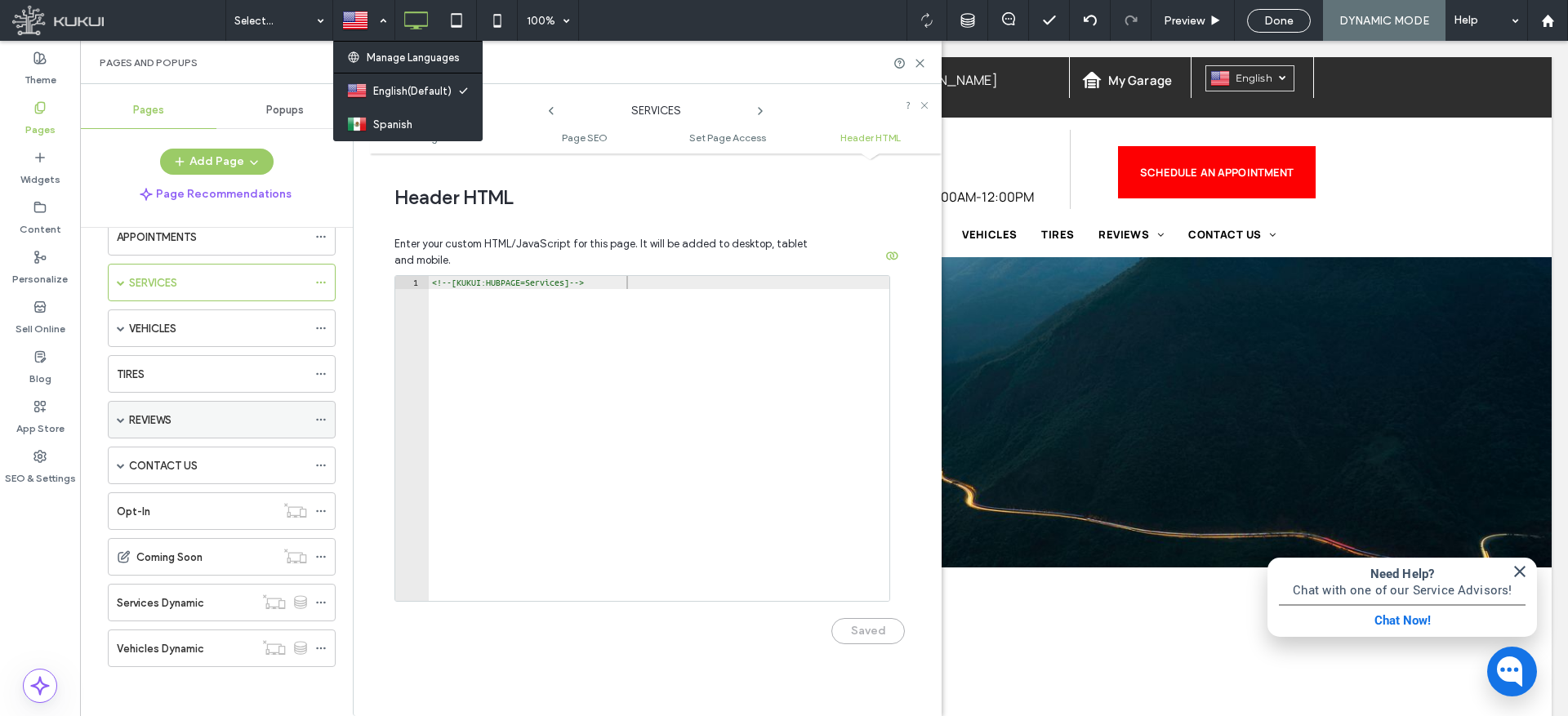
scroll to position [221, 0]
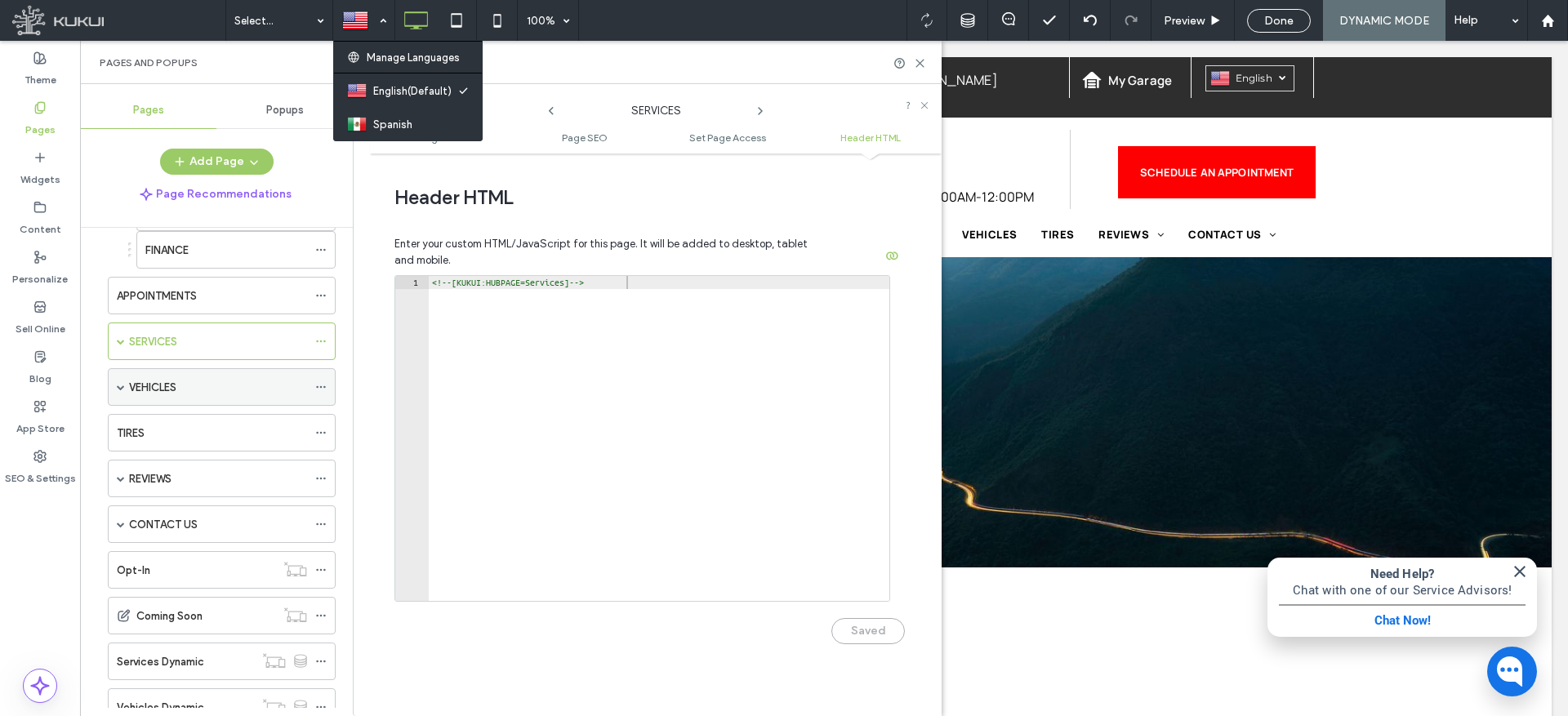
click at [318, 383] on icon at bounding box center [321, 388] width 12 height 12
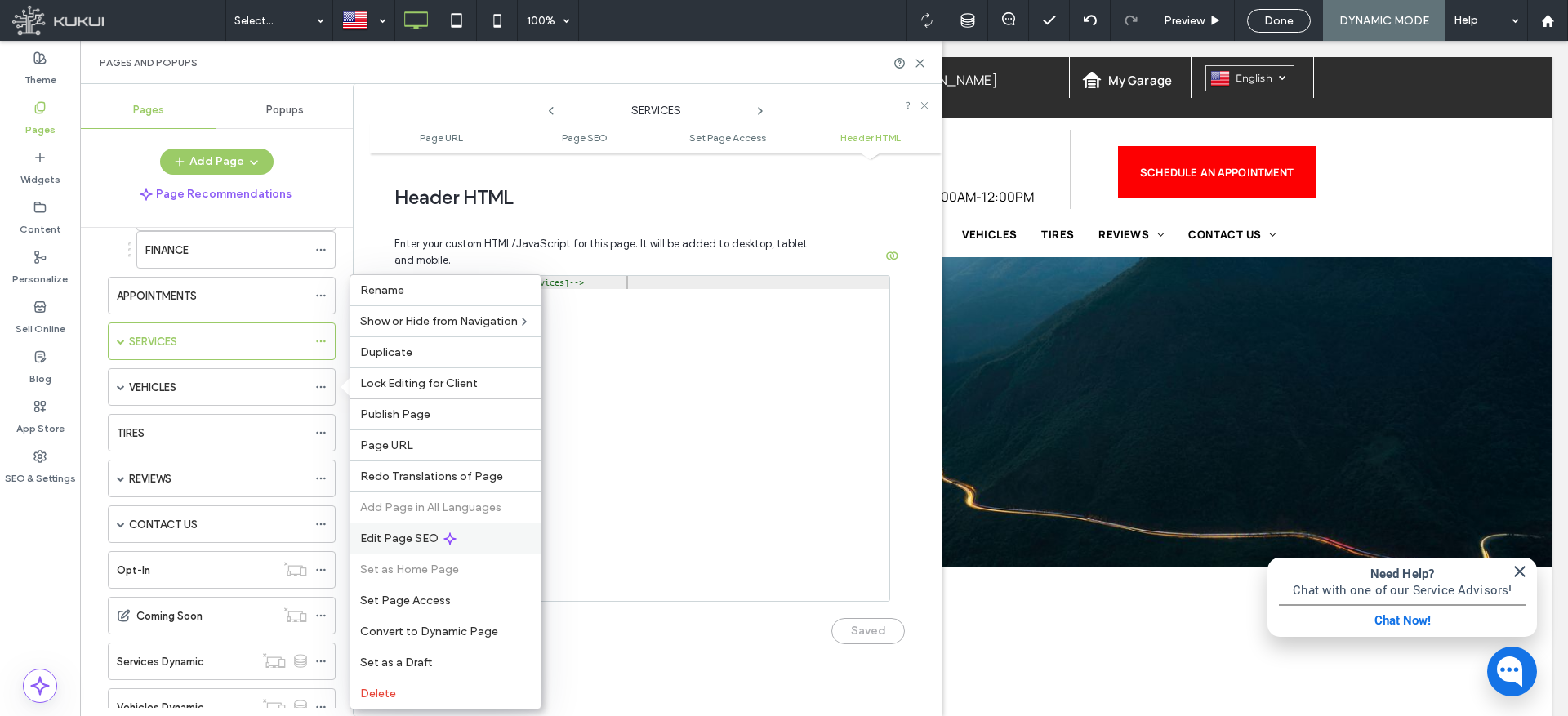
click at [396, 536] on span "Edit Page SEO" at bounding box center [399, 538] width 78 height 14
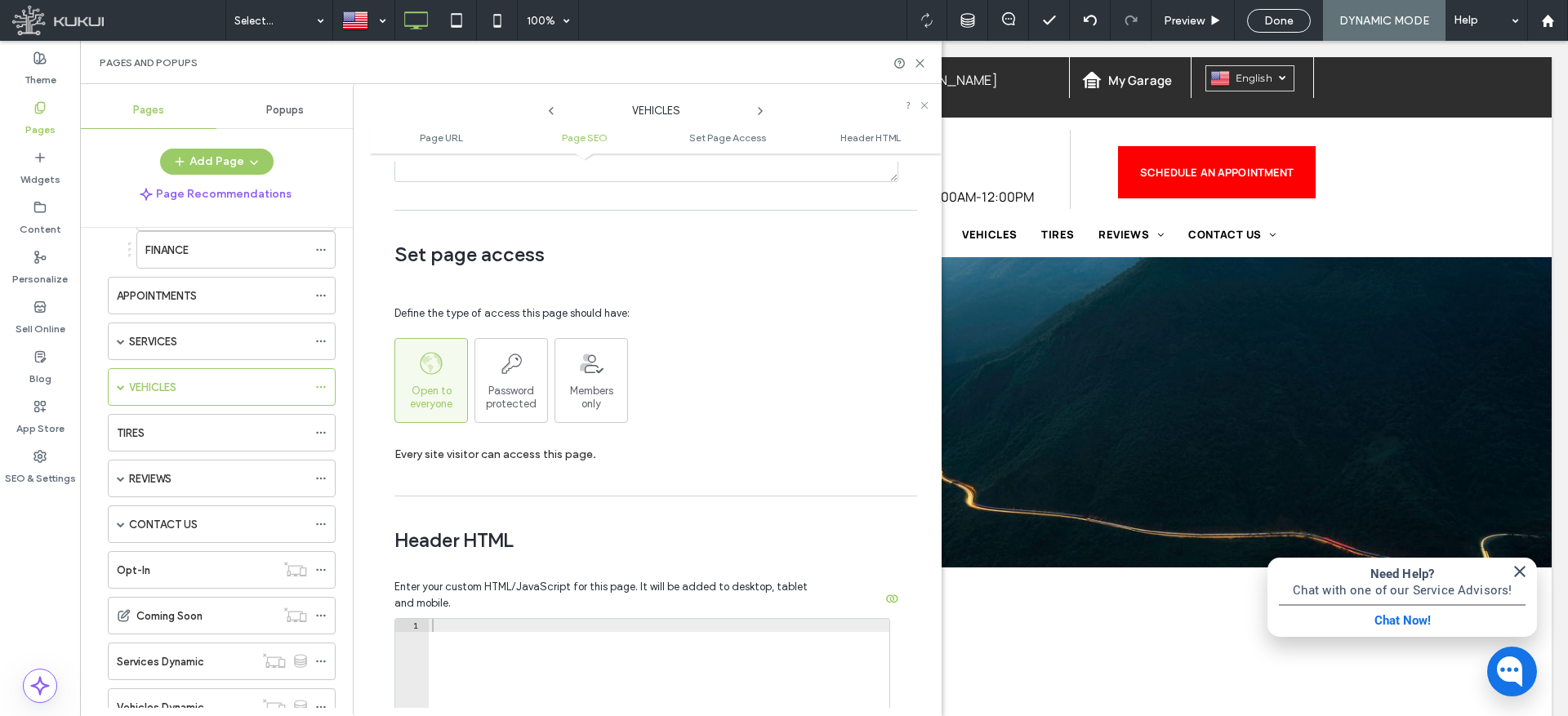
scroll to position [1506, 0]
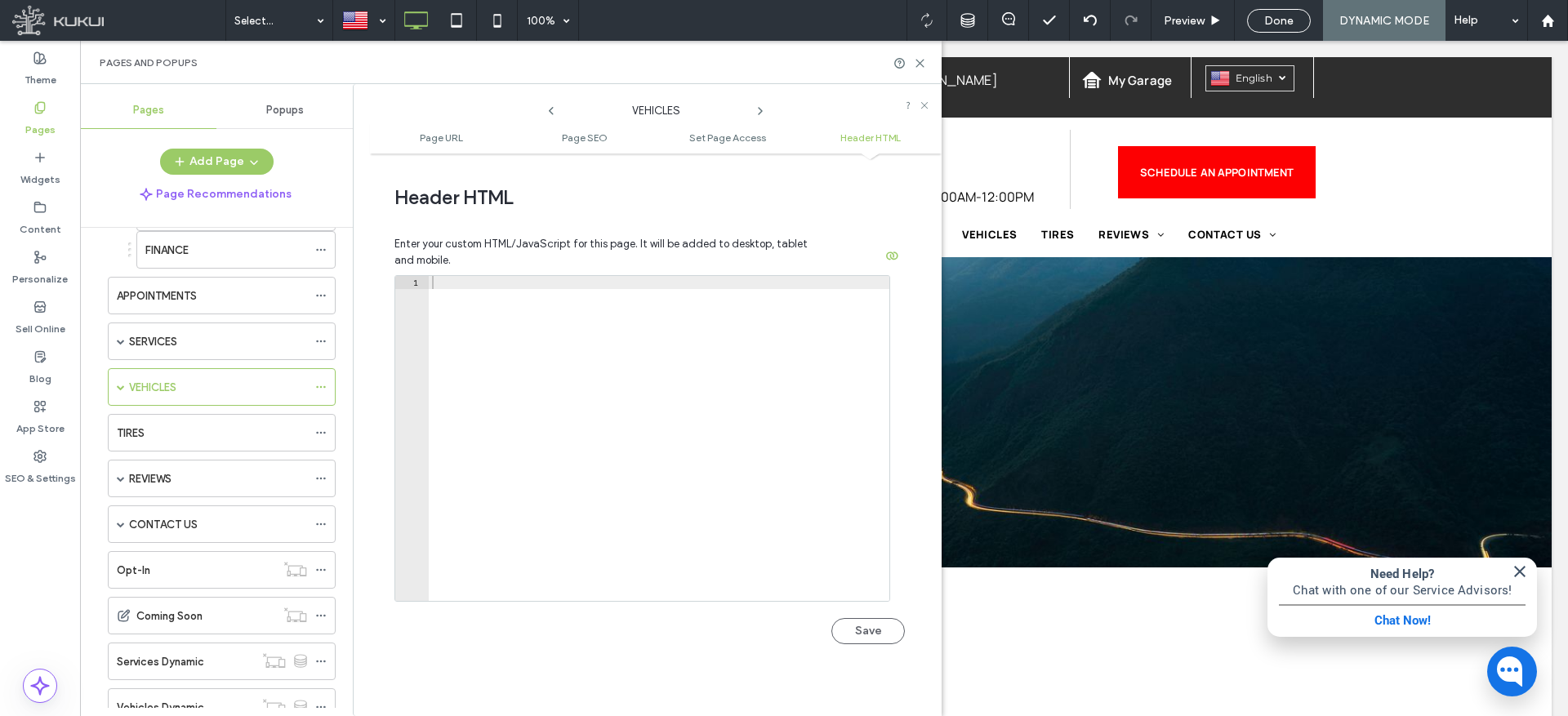
click at [528, 285] on div at bounding box center [659, 451] width 461 height 351
paste textarea "**********"
type textarea "**********"
click at [872, 630] on button "Save" at bounding box center [869, 631] width 73 height 26
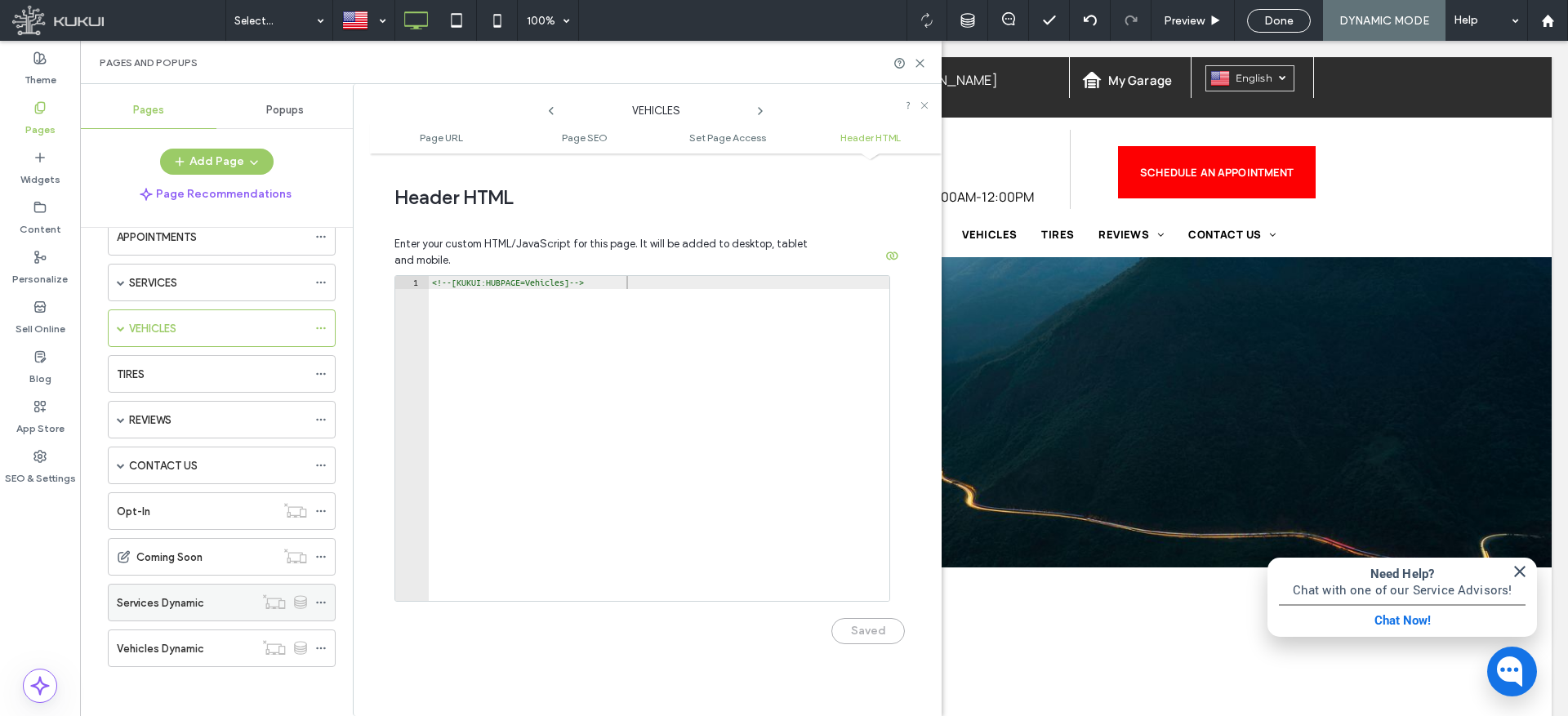
click at [312, 603] on div at bounding box center [284, 602] width 61 height 17
click at [319, 601] on icon at bounding box center [321, 603] width 12 height 12
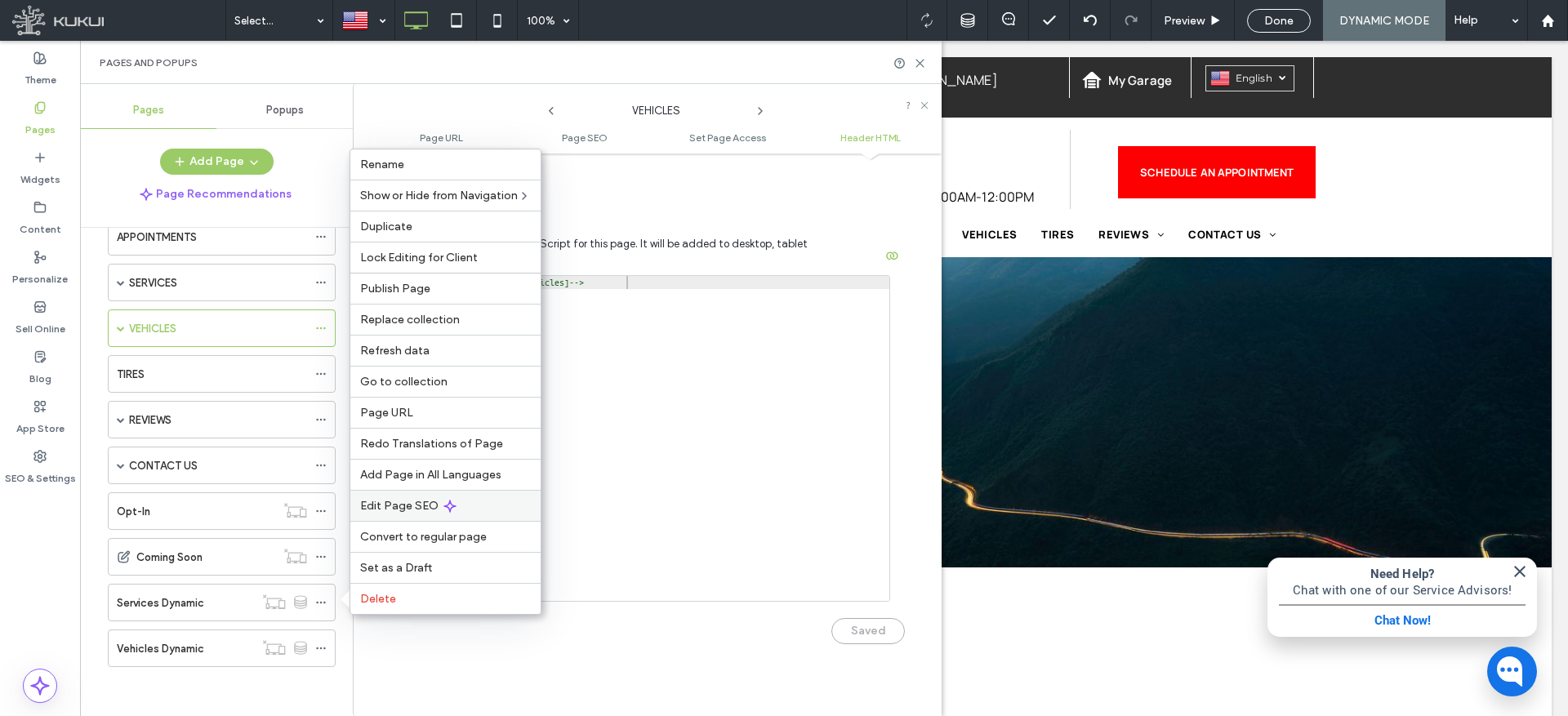
click at [408, 509] on span "Edit Page SEO" at bounding box center [399, 506] width 78 height 14
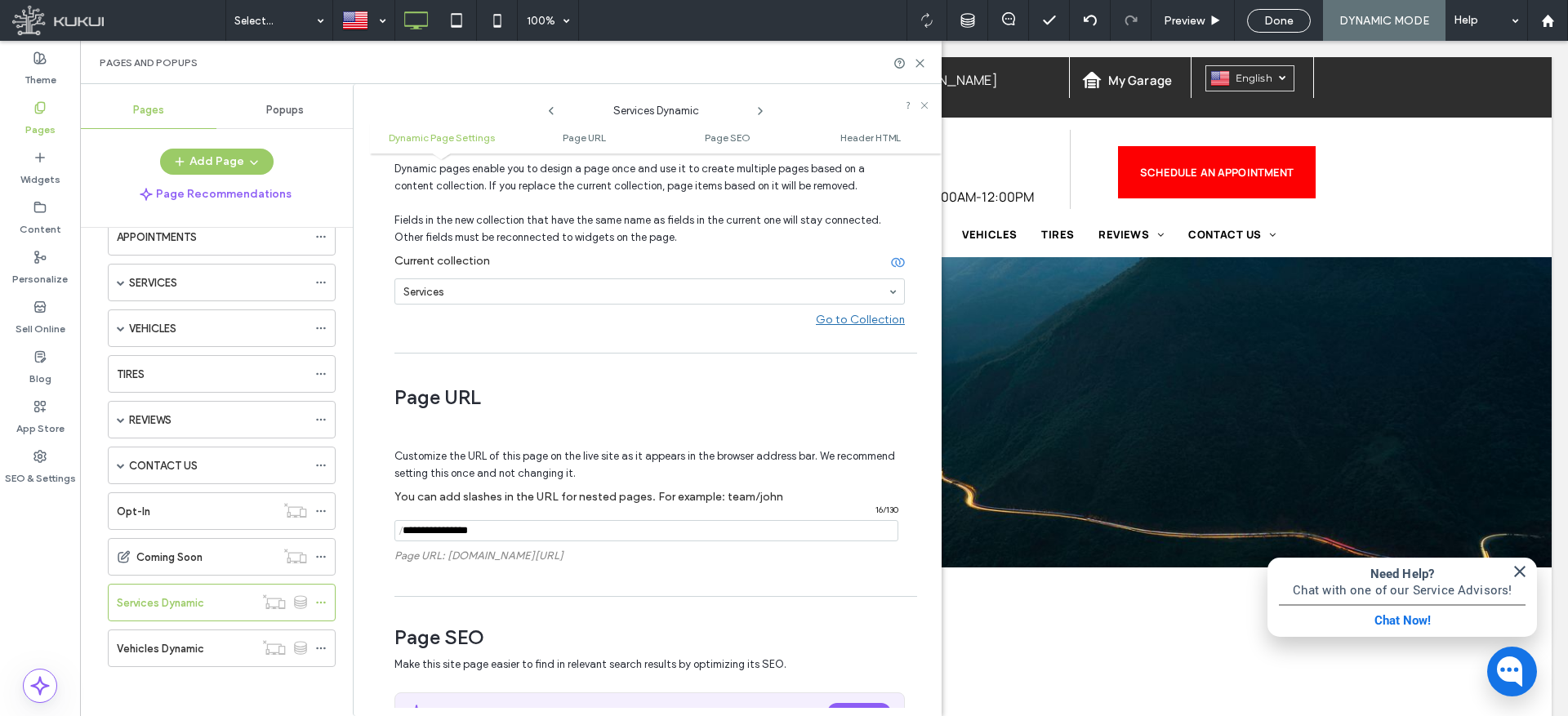
scroll to position [88, 0]
click at [468, 532] on input "notEmpty" at bounding box center [646, 529] width 504 height 21
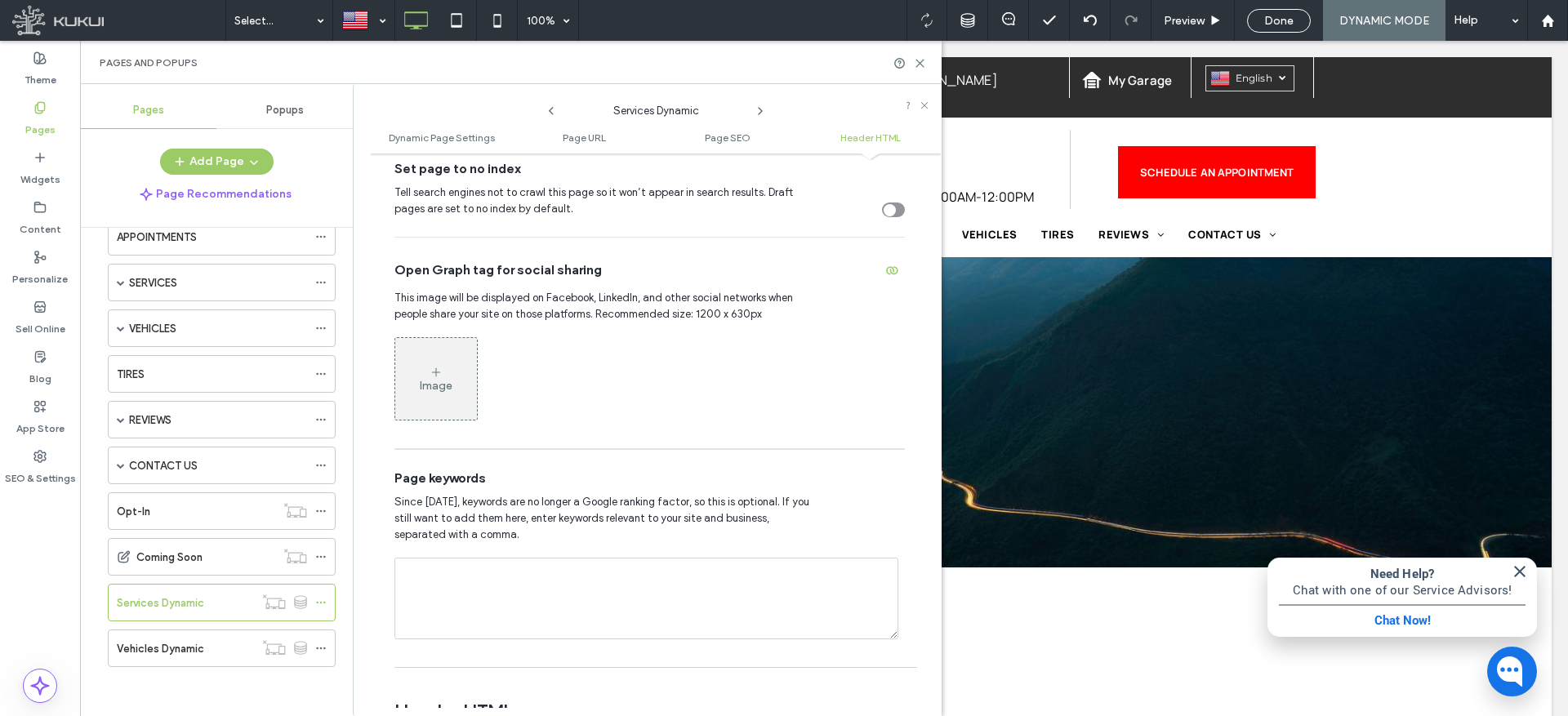
scroll to position [1536, 0]
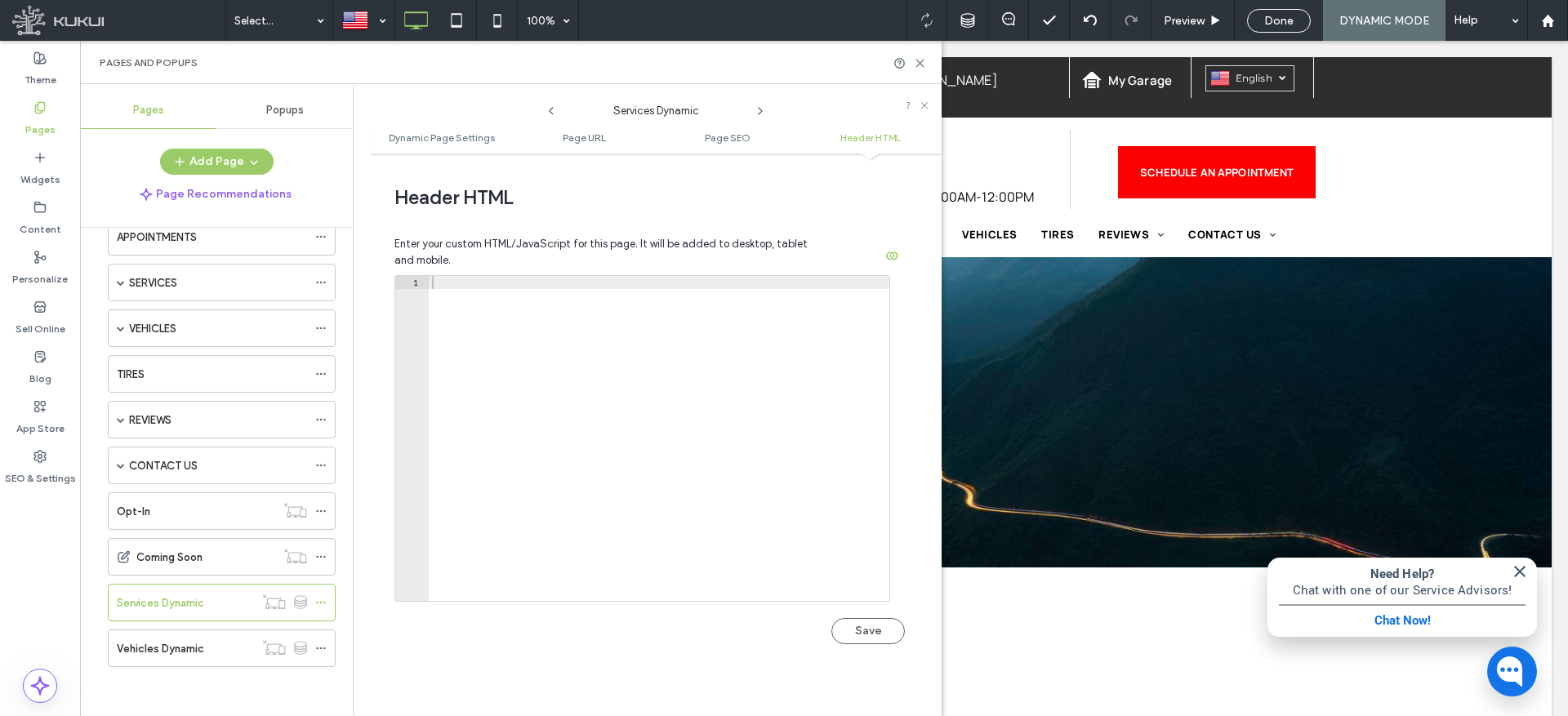
type input "********"
click at [513, 288] on div at bounding box center [659, 451] width 461 height 351
paste textarea "**********"
type textarea "**********"
click at [866, 633] on button "Save" at bounding box center [869, 631] width 73 height 26
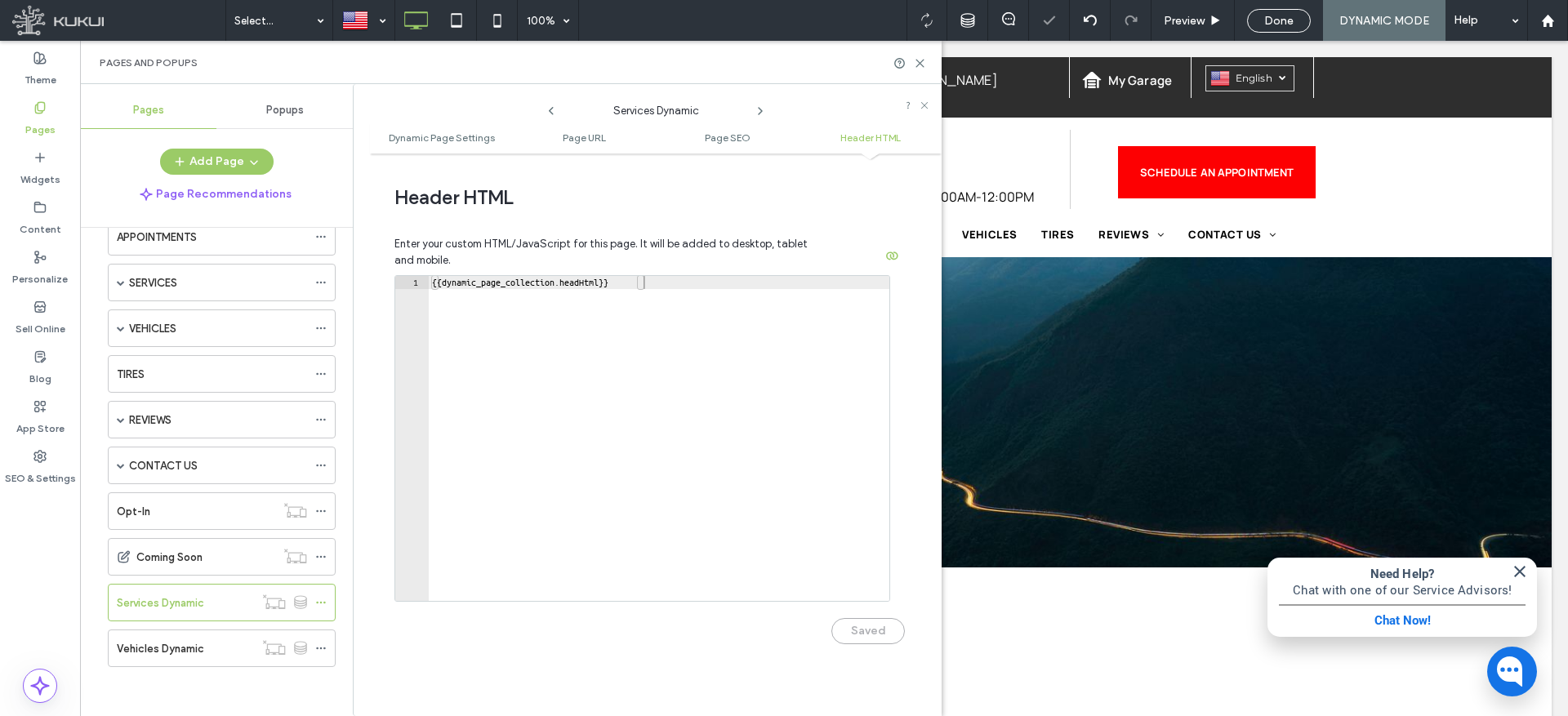
scroll to position [129, 0]
click at [321, 648] on use at bounding box center [320, 648] width 9 height 3
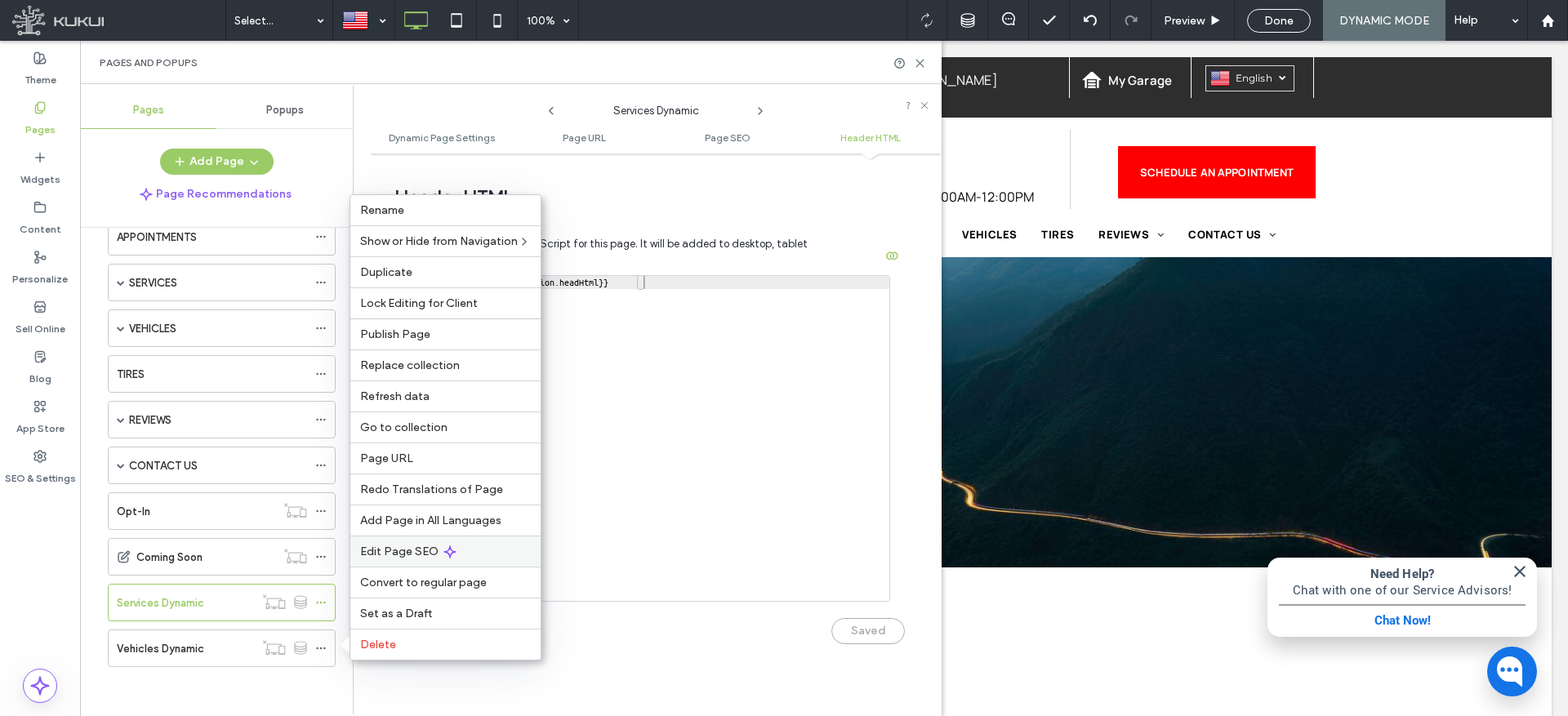
click at [412, 547] on span "Edit Page SEO" at bounding box center [399, 552] width 78 height 14
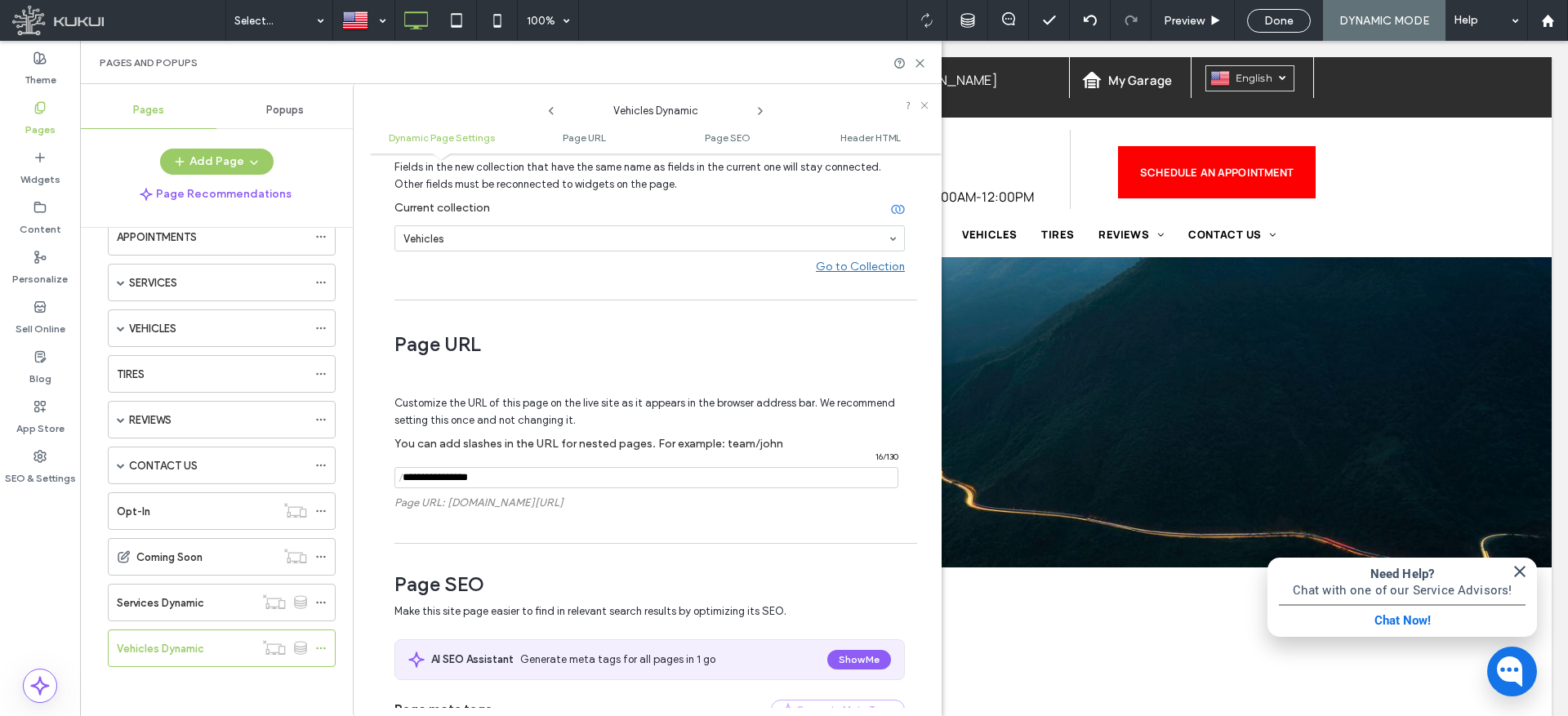
scroll to position [169, 0]
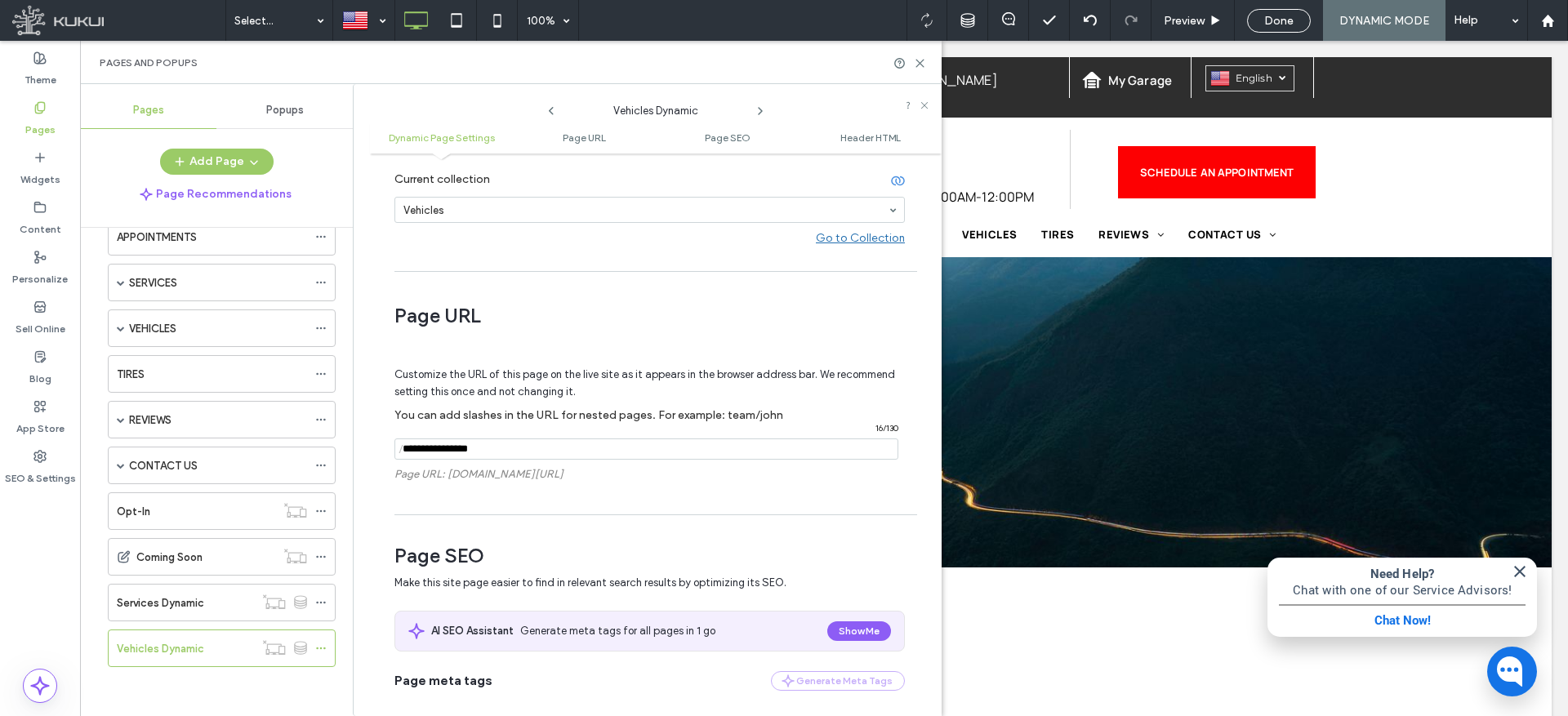
click at [467, 448] on input "notEmpty" at bounding box center [646, 448] width 504 height 21
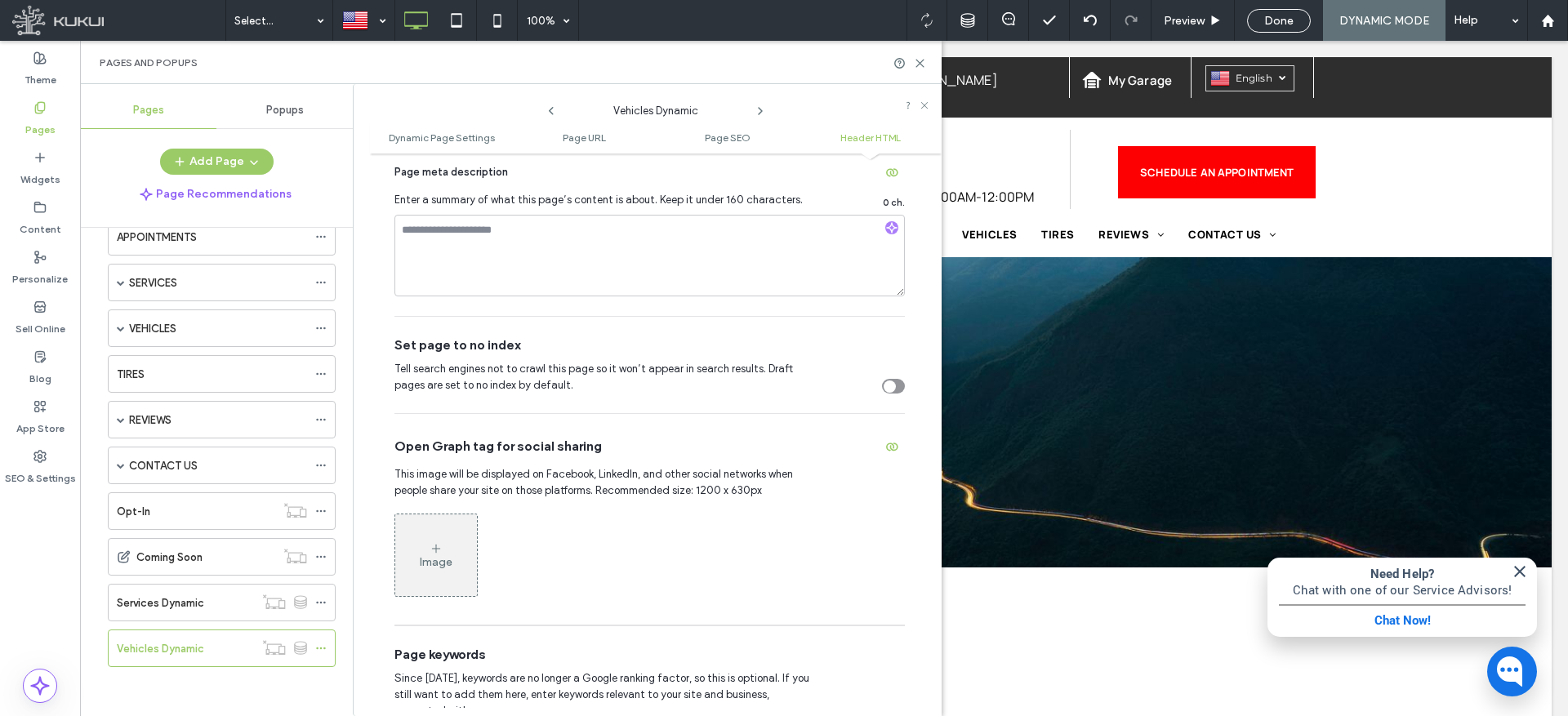
scroll to position [1536, 0]
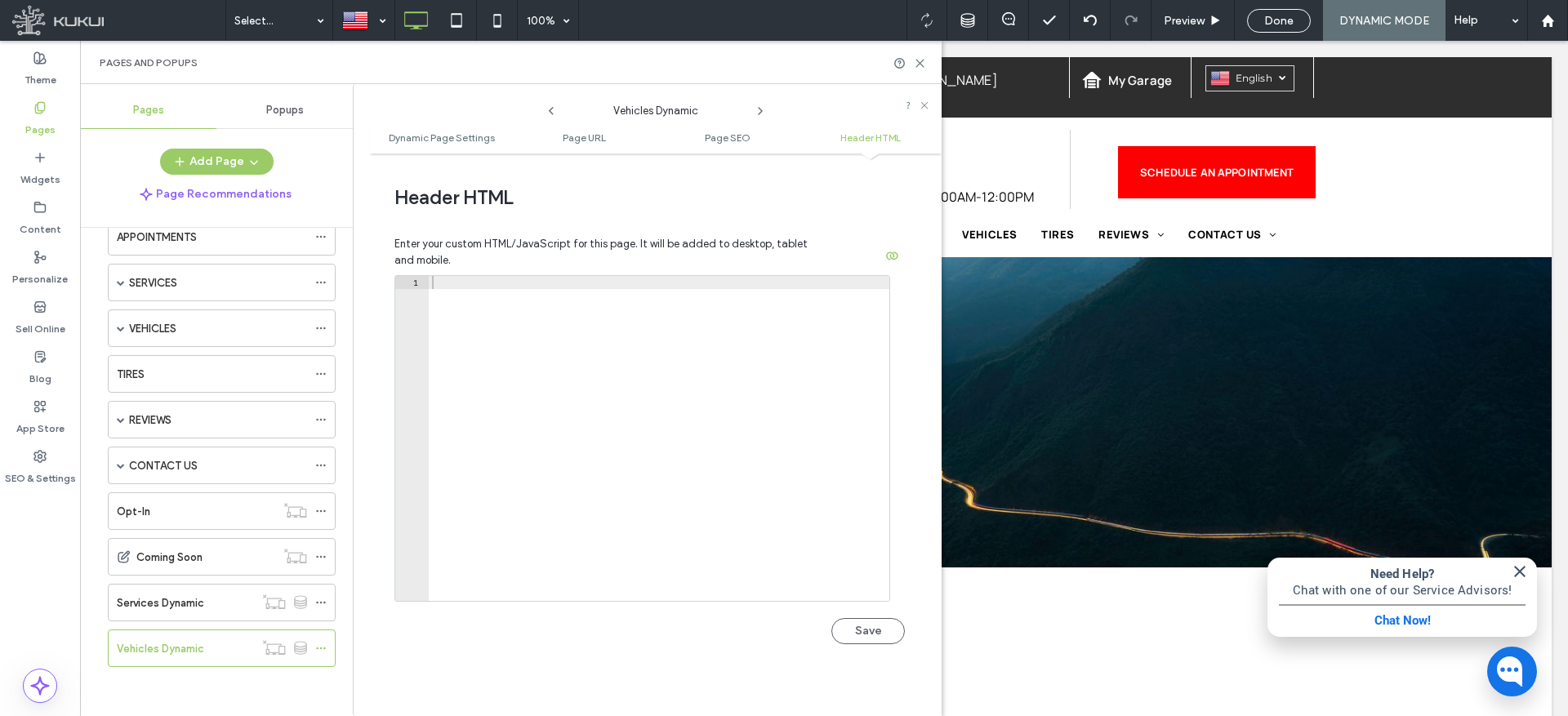
type input "********"
click at [521, 283] on div at bounding box center [659, 451] width 461 height 351
paste textarea "**********"
type textarea "**********"
click at [879, 632] on div at bounding box center [784, 358] width 1568 height 716
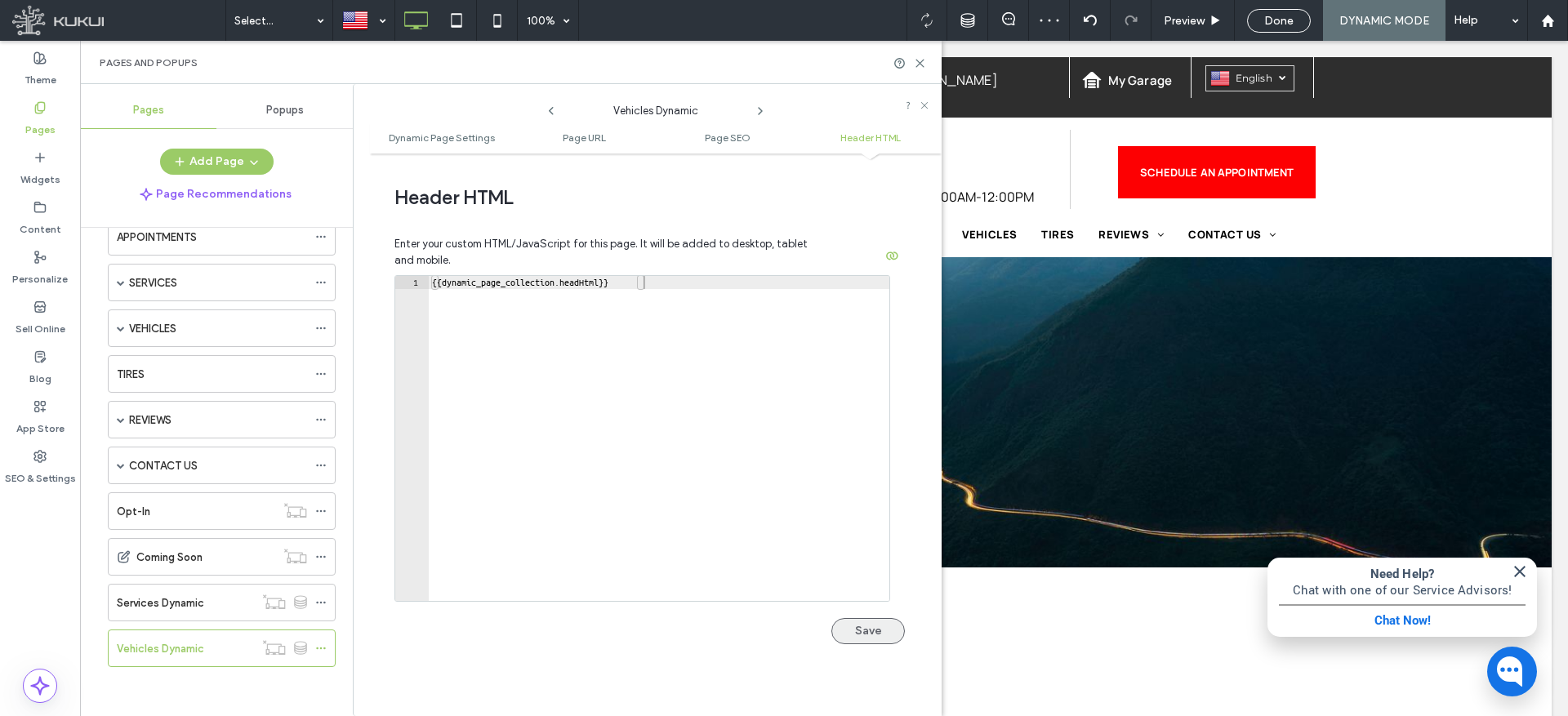
click at [870, 631] on button "Save" at bounding box center [869, 631] width 73 height 26
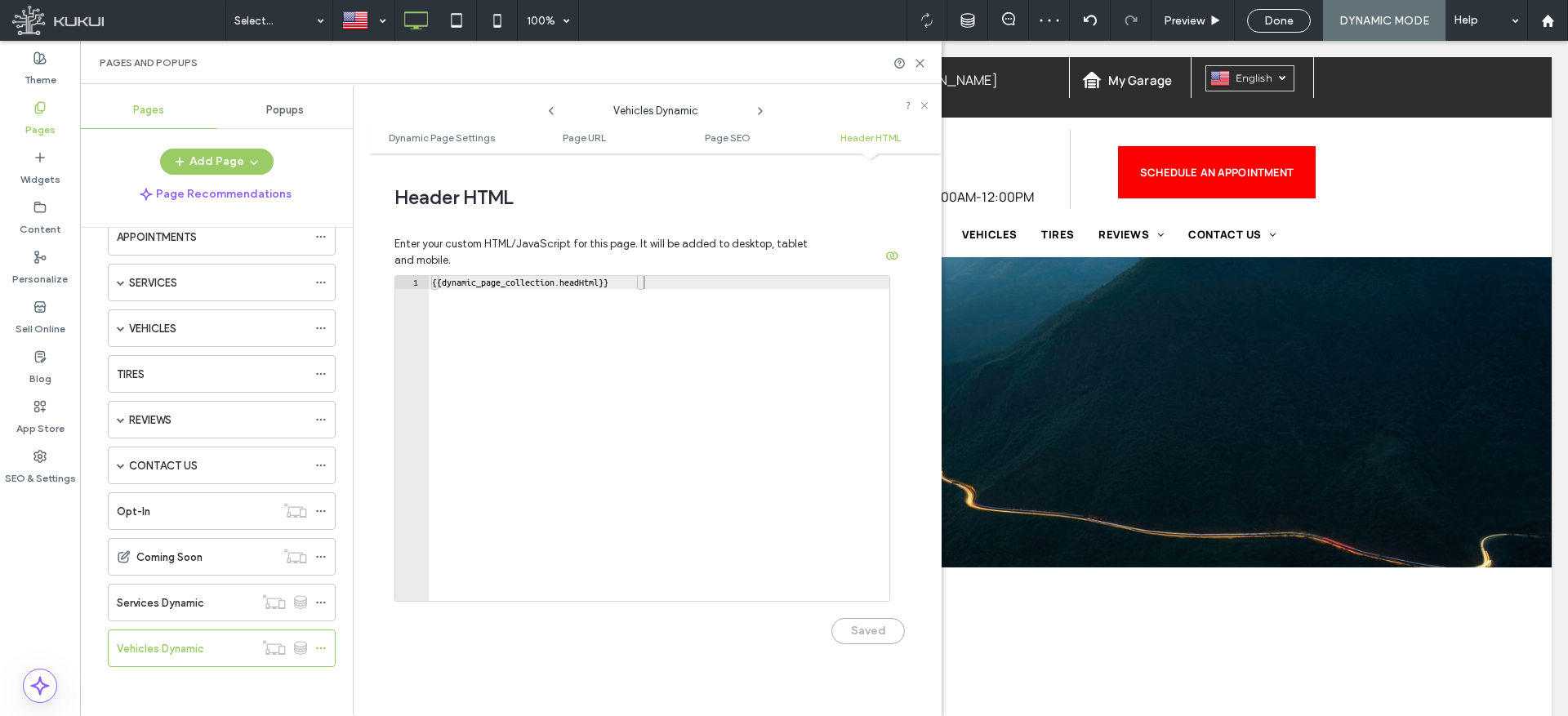
click at [864, 631] on div "Saved" at bounding box center [649, 623] width 510 height 43
